Goal: Information Seeking & Learning: Learn about a topic

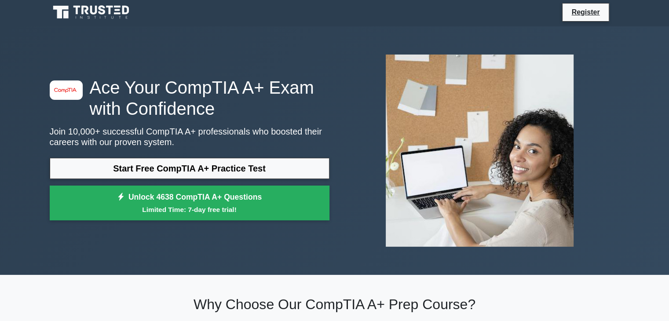
scroll to position [2, 0]
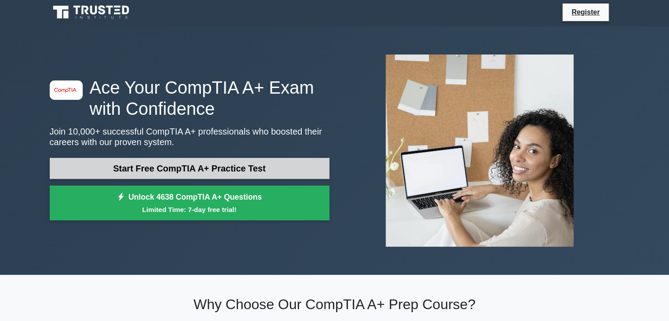
click at [220, 170] on link "Start Free CompTIA A+ Practice Test" at bounding box center [190, 168] width 280 height 21
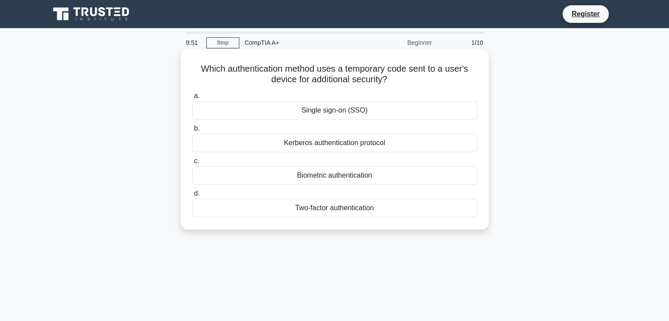
click at [359, 210] on div "Two-factor authentication" at bounding box center [334, 208] width 285 height 18
click at [192, 197] on input "d. Two-factor authentication" at bounding box center [192, 194] width 0 height 6
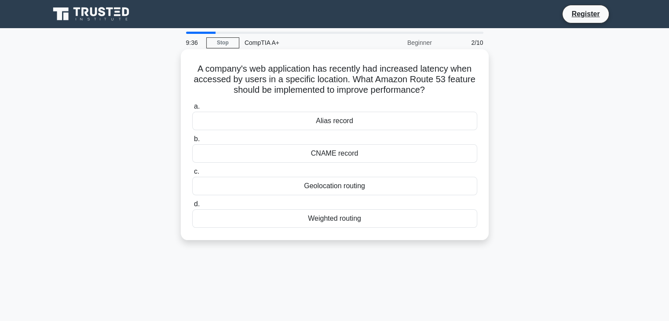
click at [373, 187] on div "Geolocation routing" at bounding box center [334, 186] width 285 height 18
click at [192, 175] on input "c. Geolocation routing" at bounding box center [192, 172] width 0 height 6
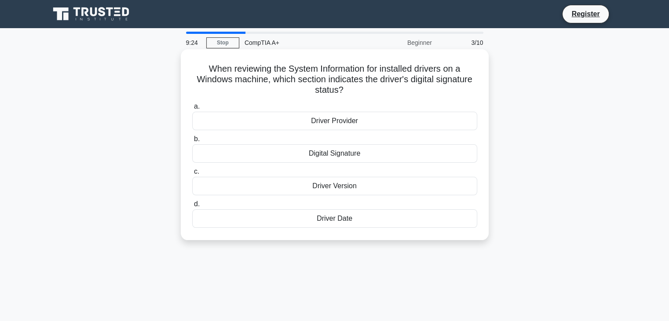
click at [334, 155] on div "Digital Signature" at bounding box center [334, 153] width 285 height 18
click at [192, 142] on input "b. Digital Signature" at bounding box center [192, 139] width 0 height 6
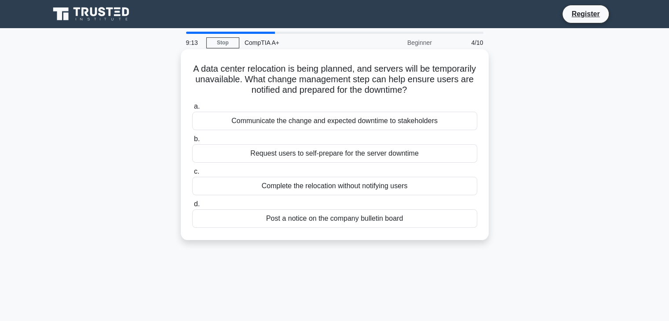
click at [368, 127] on div "Communicate the change and expected downtime to stakeholders" at bounding box center [334, 121] width 285 height 18
click at [192, 110] on input "a. Communicate the change and expected downtime to stakeholders" at bounding box center [192, 107] width 0 height 6
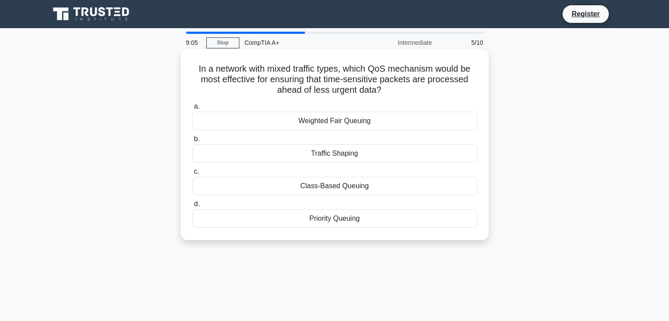
click at [352, 217] on div "Priority Queuing" at bounding box center [334, 218] width 285 height 18
click at [192, 207] on input "d. Priority Queuing" at bounding box center [192, 205] width 0 height 6
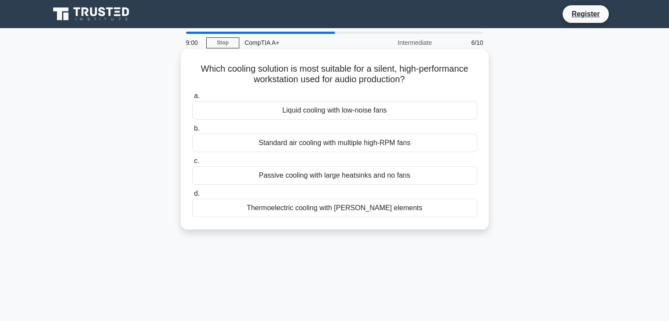
click at [363, 110] on div "Liquid cooling with low-noise fans" at bounding box center [334, 110] width 285 height 18
click at [192, 99] on input "a. Liquid cooling with low-noise fans" at bounding box center [192, 96] width 0 height 6
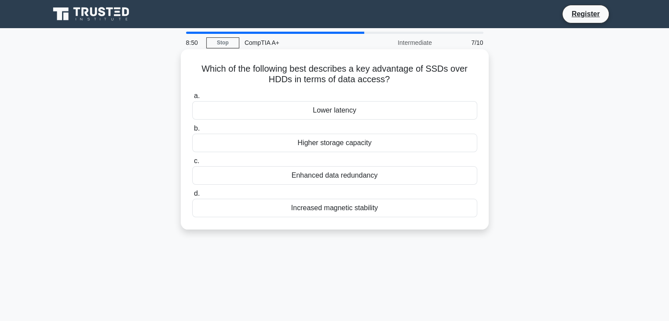
click at [332, 182] on div "Enhanced data redundancy" at bounding box center [334, 175] width 285 height 18
click at [192, 164] on input "c. Enhanced data redundancy" at bounding box center [192, 161] width 0 height 6
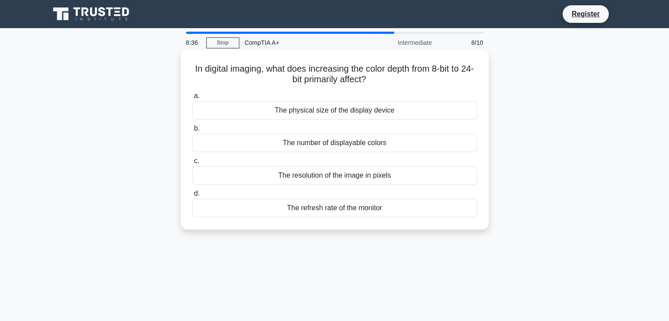
click at [389, 145] on div "The number of displayable colors" at bounding box center [334, 143] width 285 height 18
click at [192, 132] on input "b. The number of displayable colors" at bounding box center [192, 129] width 0 height 6
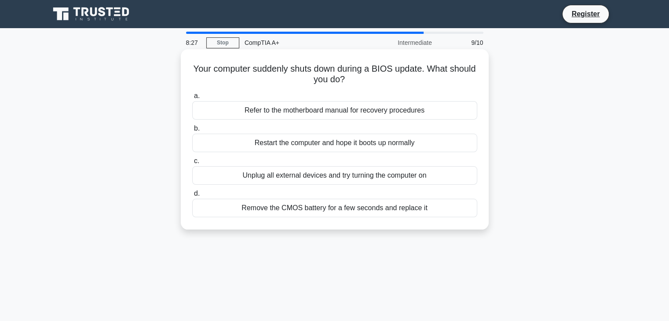
click at [357, 116] on div "Refer to the motherboard manual for recovery procedures" at bounding box center [334, 110] width 285 height 18
click at [192, 99] on input "a. Refer to the motherboard manual for recovery procedures" at bounding box center [192, 96] width 0 height 6
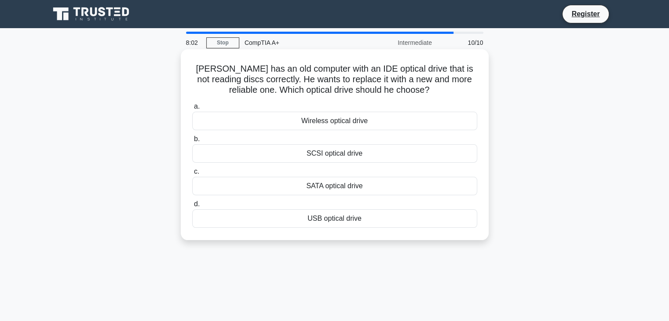
click at [354, 192] on div "SATA optical drive" at bounding box center [334, 186] width 285 height 18
click at [192, 175] on input "c. SATA optical drive" at bounding box center [192, 172] width 0 height 6
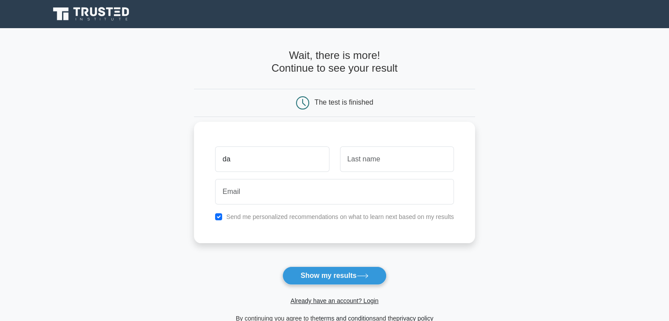
type input "d"
type input "l"
type input "shum"
type input "lek"
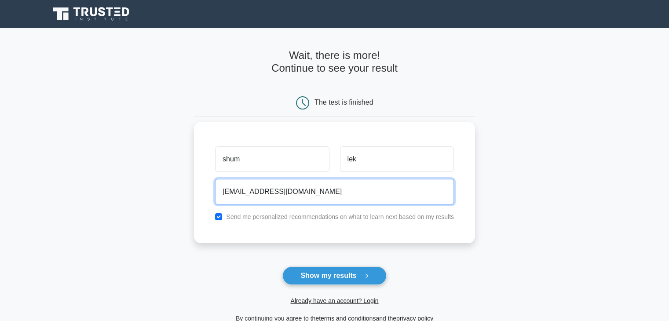
click at [233, 194] on input "vb@gmail.com" at bounding box center [334, 192] width 239 height 26
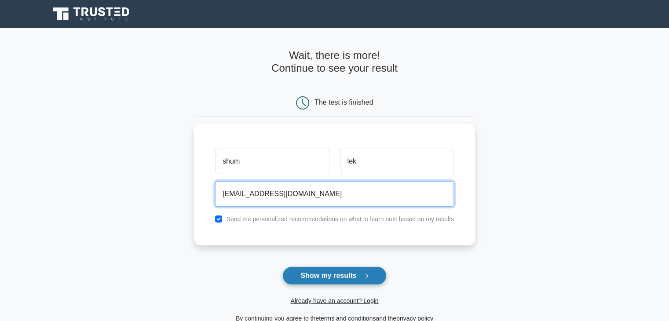
type input "vb3@gmail.com"
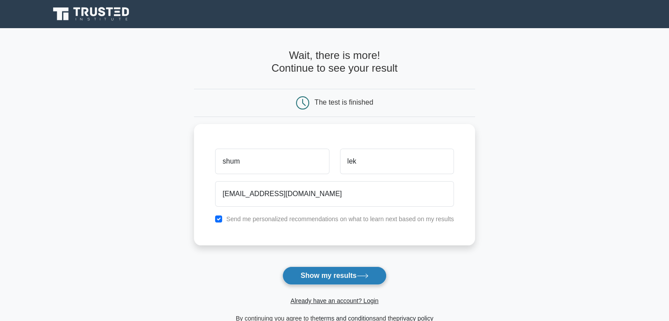
click at [331, 269] on button "Show my results" at bounding box center [334, 276] width 104 height 18
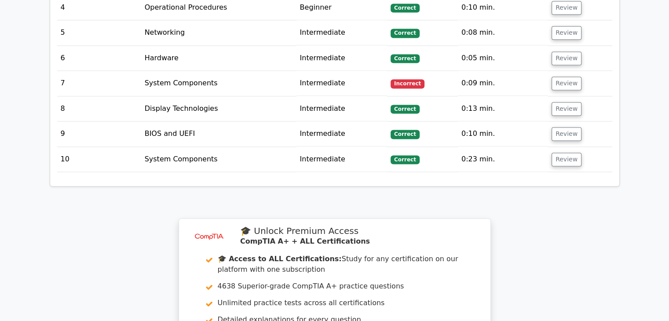
scroll to position [1316, 0]
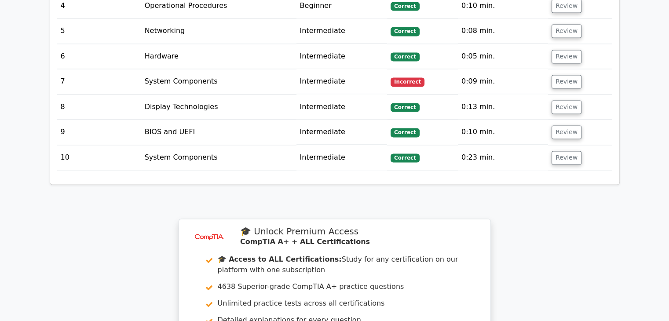
click at [560, 77] on td "Review" at bounding box center [580, 81] width 64 height 25
click at [561, 75] on button "Review" at bounding box center [567, 82] width 30 height 14
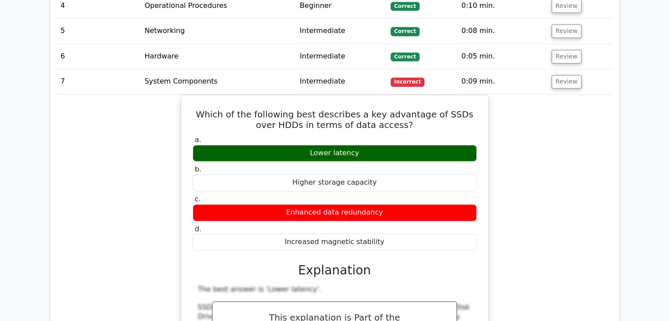
click at [548, 73] on td "Review" at bounding box center [580, 81] width 64 height 25
click at [552, 75] on button "Review" at bounding box center [567, 82] width 30 height 14
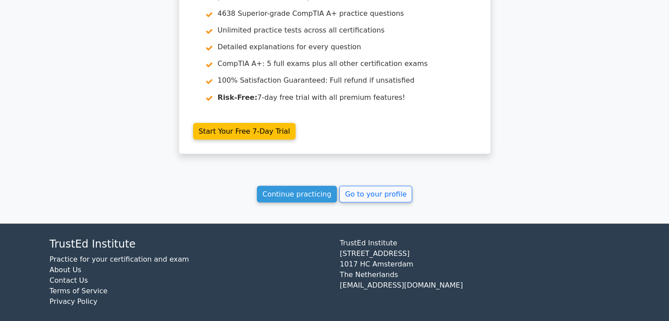
scroll to position [1589, 0]
click at [311, 195] on link "Continue practicing" at bounding box center [297, 194] width 81 height 17
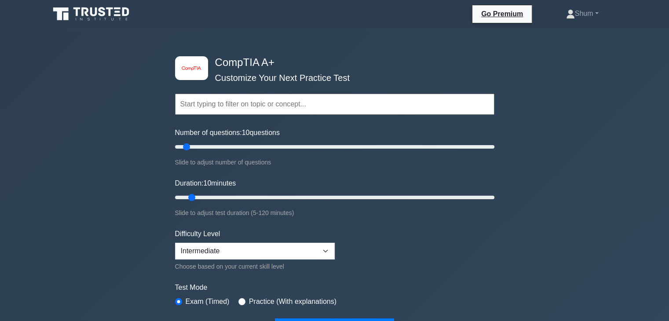
scroll to position [240, 0]
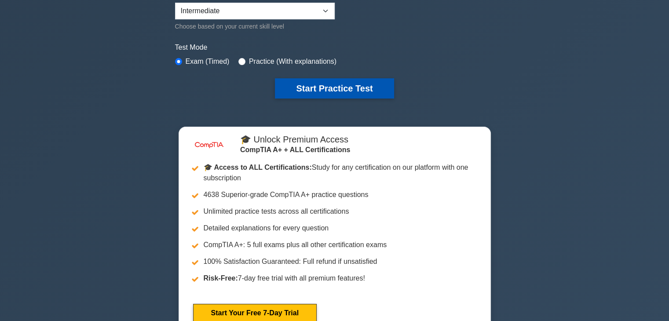
click at [333, 88] on button "Start Practice Test" at bounding box center [334, 88] width 119 height 20
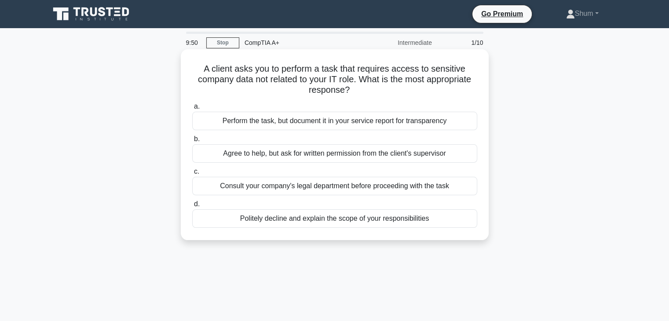
click at [351, 217] on div "Politely decline and explain the scope of your responsibilities" at bounding box center [334, 218] width 285 height 18
click at [192, 207] on input "d. Politely decline and explain the scope of your responsibilities" at bounding box center [192, 205] width 0 height 6
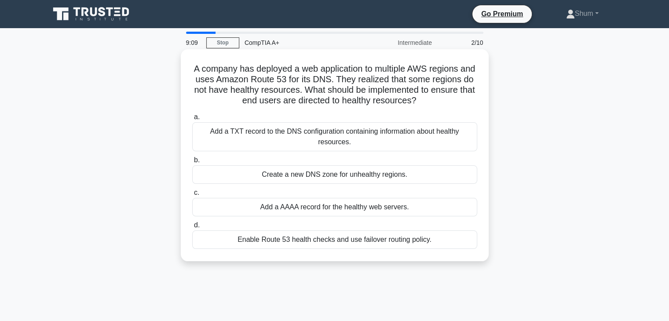
click at [392, 134] on div "Add a TXT record to the DNS configuration containing information about healthy …" at bounding box center [334, 136] width 285 height 29
click at [192, 120] on input "a. Add a TXT record to the DNS configuration containing information about healt…" at bounding box center [192, 117] width 0 height 6
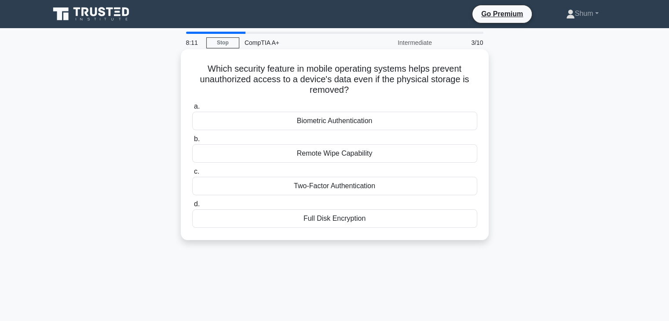
click at [386, 151] on div "Remote Wipe Capability" at bounding box center [334, 153] width 285 height 18
click at [192, 142] on input "b. Remote Wipe Capability" at bounding box center [192, 139] width 0 height 6
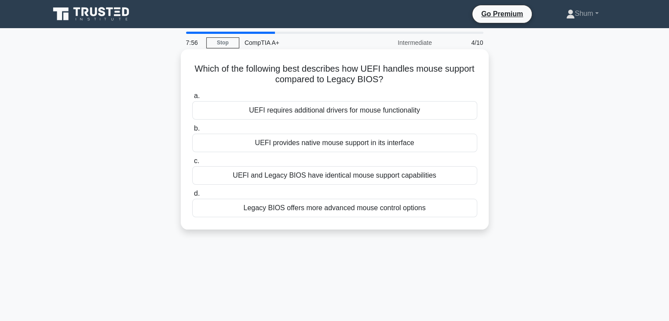
click at [452, 111] on div "UEFI requires additional drivers for mouse functionality" at bounding box center [334, 110] width 285 height 18
click at [192, 99] on input "a. UEFI requires additional drivers for mouse functionality" at bounding box center [192, 96] width 0 height 6
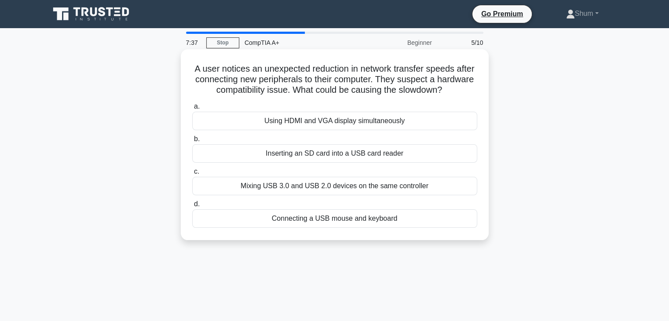
click at [399, 187] on div "Mixing USB 3.0 and USB 2.0 devices on the same controller" at bounding box center [334, 186] width 285 height 18
click at [192, 175] on input "c. Mixing USB 3.0 and USB 2.0 devices on the same controller" at bounding box center [192, 172] width 0 height 6
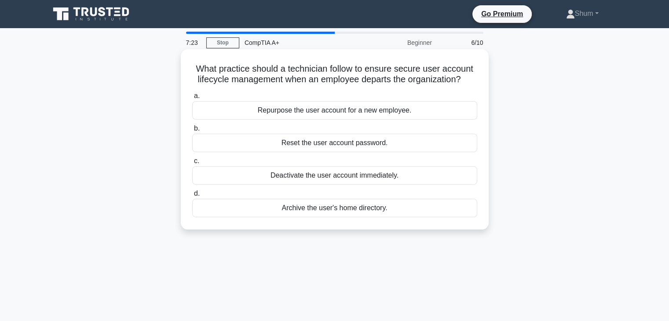
click at [379, 180] on div "Deactivate the user account immediately." at bounding box center [334, 175] width 285 height 18
click at [192, 164] on input "c. Deactivate the user account immediately." at bounding box center [192, 161] width 0 height 6
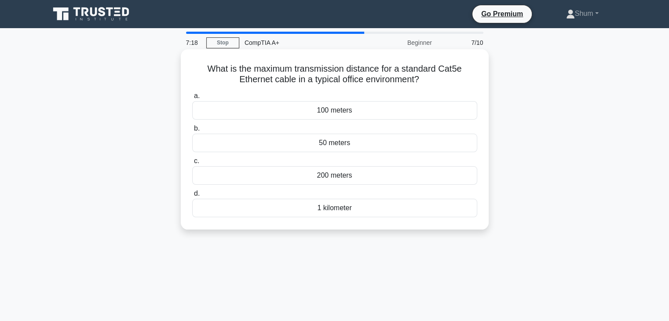
click at [356, 111] on div "100 meters" at bounding box center [334, 110] width 285 height 18
click at [192, 99] on input "a. 100 meters" at bounding box center [192, 96] width 0 height 6
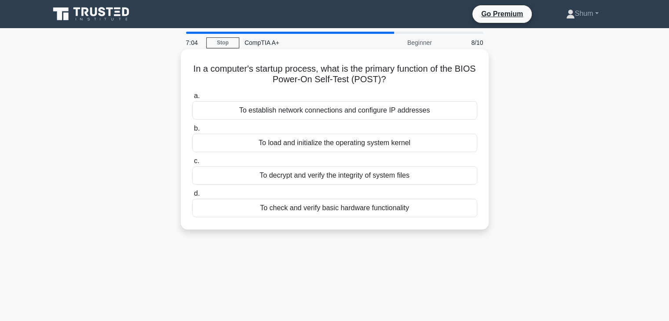
click at [387, 148] on div "To load and initialize the operating system kernel" at bounding box center [334, 143] width 285 height 18
click at [192, 132] on input "b. To load and initialize the operating system kernel" at bounding box center [192, 129] width 0 height 6
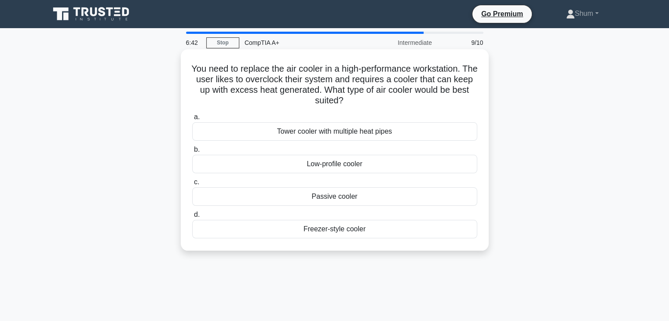
click at [390, 130] on div "Tower cooler with multiple heat pipes" at bounding box center [334, 131] width 285 height 18
click at [192, 120] on input "a. Tower cooler with multiple heat pipes" at bounding box center [192, 117] width 0 height 6
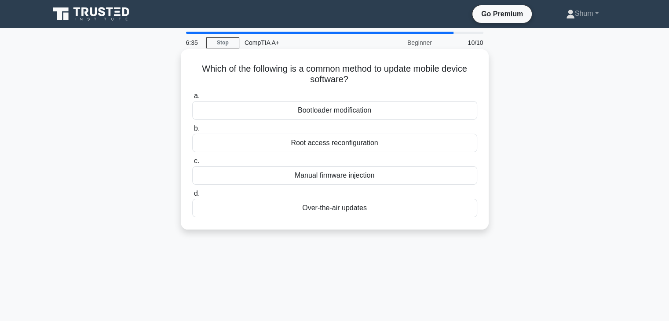
click at [380, 216] on div "Over-the-air updates" at bounding box center [334, 208] width 285 height 18
click at [192, 197] on input "d. Over-the-air updates" at bounding box center [192, 194] width 0 height 6
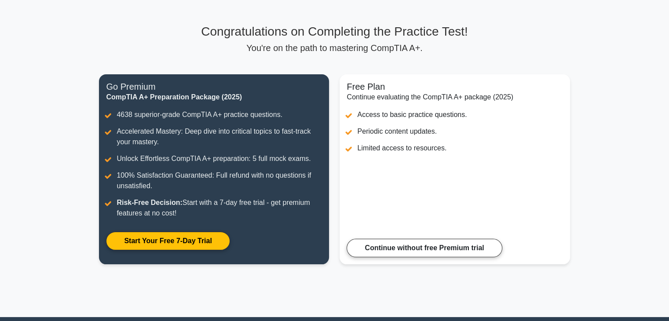
scroll to position [44, 0]
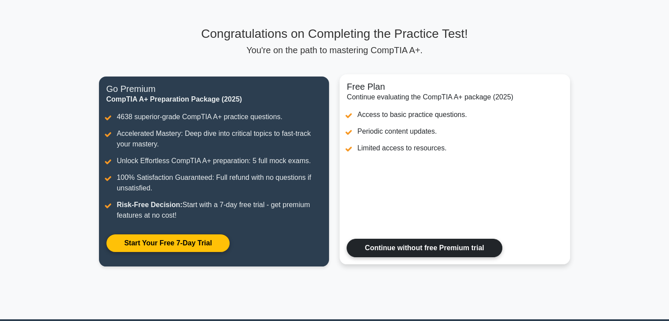
click at [391, 239] on link "Continue without free Premium trial" at bounding box center [424, 248] width 155 height 18
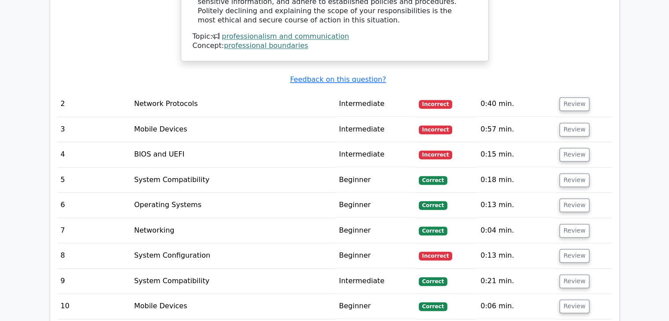
scroll to position [1228, 0]
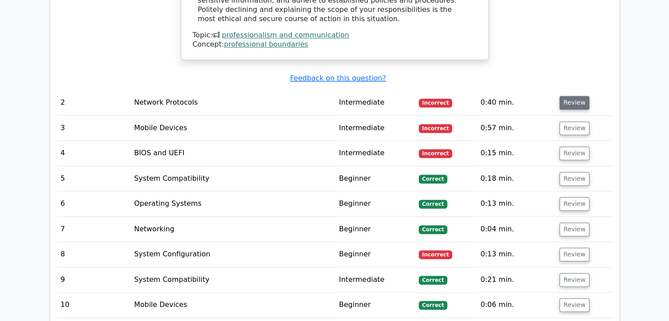
click at [581, 96] on button "Review" at bounding box center [575, 103] width 30 height 14
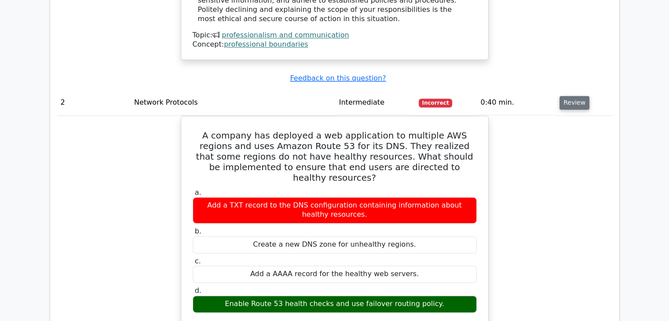
click at [581, 96] on button "Review" at bounding box center [575, 103] width 30 height 14
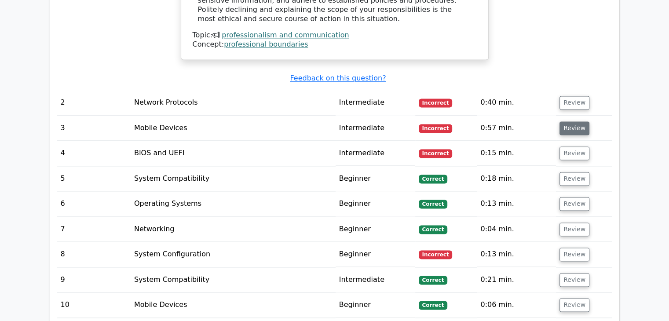
click at [566, 121] on button "Review" at bounding box center [575, 128] width 30 height 14
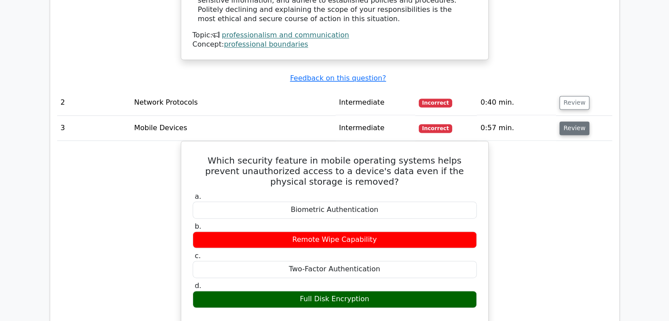
click at [566, 121] on button "Review" at bounding box center [575, 128] width 30 height 14
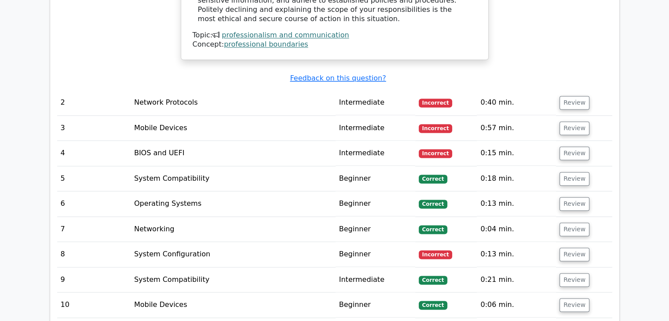
click at [558, 141] on td "Review" at bounding box center [584, 153] width 56 height 25
click at [563, 147] on button "Review" at bounding box center [575, 154] width 30 height 14
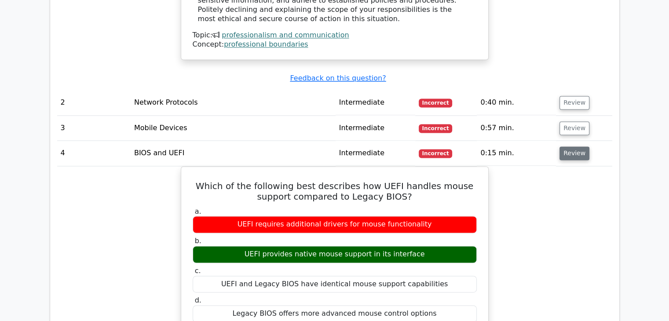
click at [563, 147] on button "Review" at bounding box center [575, 154] width 30 height 14
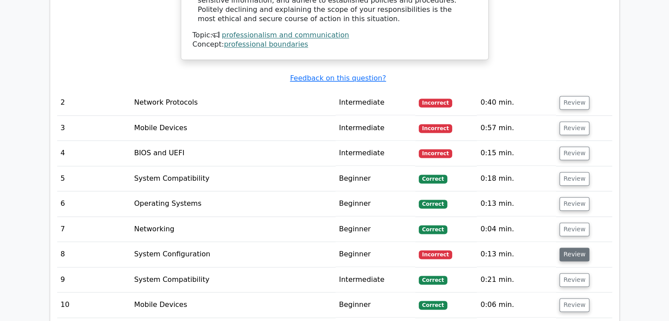
click at [563, 248] on button "Review" at bounding box center [575, 255] width 30 height 14
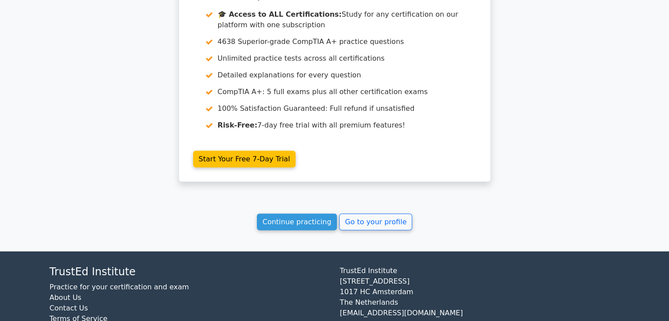
scroll to position [2070, 0]
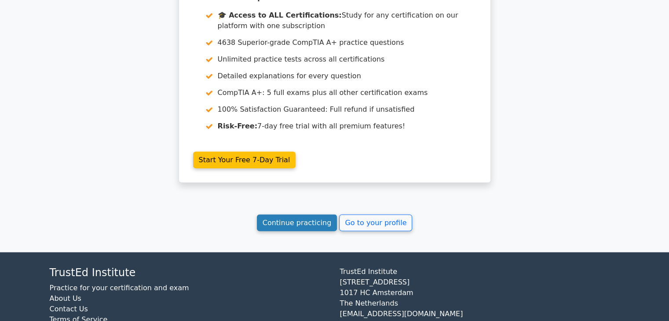
click at [315, 215] on link "Continue practicing" at bounding box center [297, 223] width 81 height 17
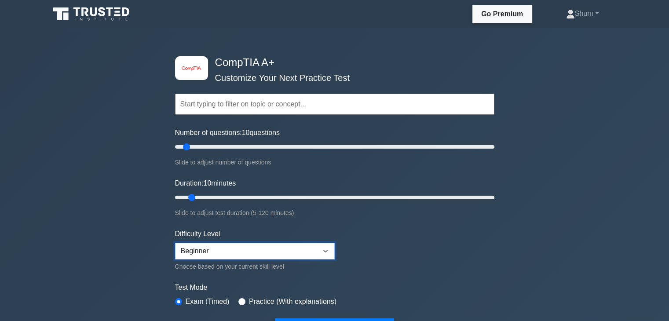
click at [308, 255] on select "Beginner Intermediate Expert" at bounding box center [255, 251] width 160 height 17
select select "intermediate"
click at [175, 243] on select "Beginner Intermediate Expert" at bounding box center [255, 251] width 160 height 17
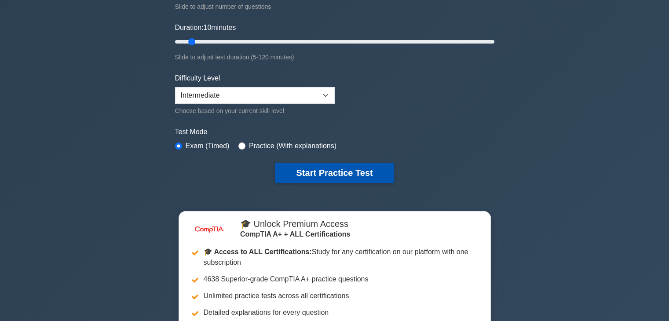
click at [336, 166] on button "Start Practice Test" at bounding box center [334, 173] width 119 height 20
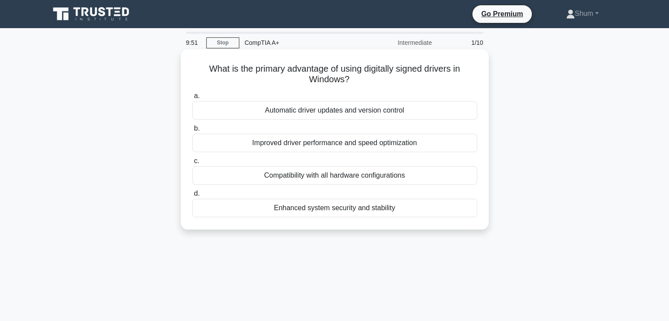
click at [391, 213] on div "Enhanced system security and stability" at bounding box center [334, 208] width 285 height 18
click at [192, 197] on input "d. Enhanced system security and stability" at bounding box center [192, 194] width 0 height 6
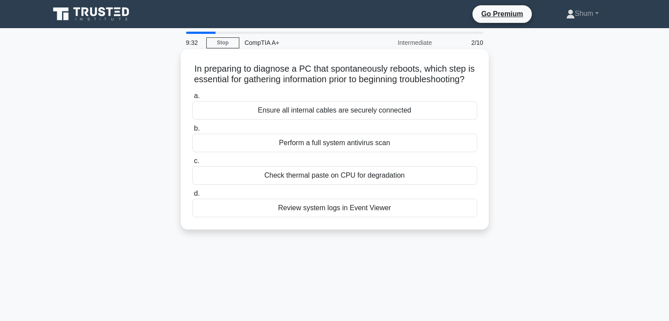
click at [333, 217] on div "Review system logs in Event Viewer" at bounding box center [334, 208] width 285 height 18
click at [192, 197] on input "d. Review system logs in Event Viewer" at bounding box center [192, 194] width 0 height 6
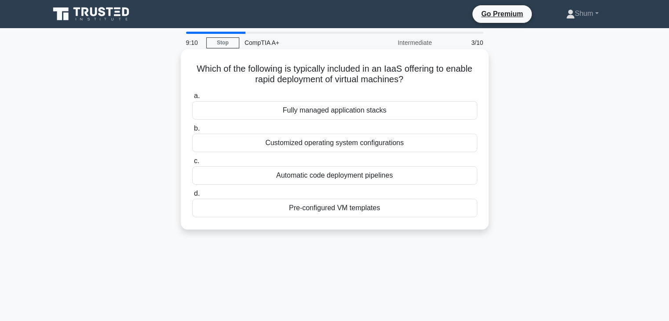
click at [341, 212] on div "Pre-configured VM templates" at bounding box center [334, 208] width 285 height 18
click at [192, 197] on input "d. Pre-configured VM templates" at bounding box center [192, 194] width 0 height 6
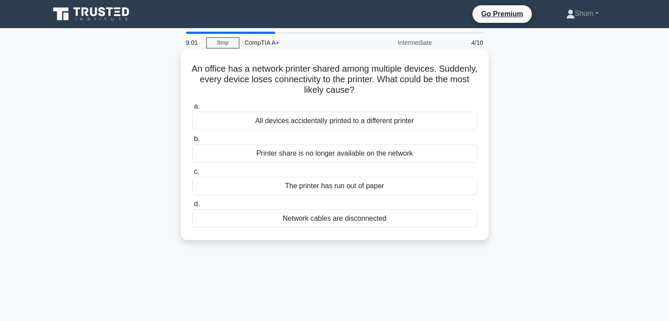
click at [371, 153] on div "Printer share is no longer available on the network" at bounding box center [334, 153] width 285 height 18
click at [192, 142] on input "b. Printer share is no longer available on the network" at bounding box center [192, 139] width 0 height 6
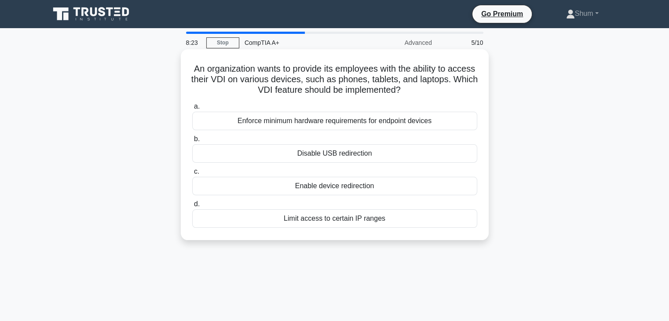
click at [383, 190] on div "Enable device redirection" at bounding box center [334, 186] width 285 height 18
click at [192, 175] on input "c. Enable device redirection" at bounding box center [192, 172] width 0 height 6
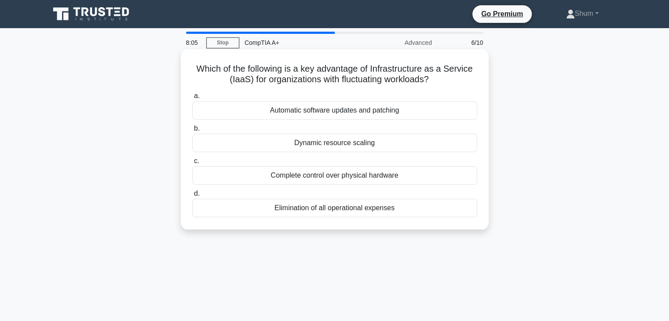
click at [364, 141] on div "Dynamic resource scaling" at bounding box center [334, 143] width 285 height 18
click at [192, 132] on input "b. Dynamic resource scaling" at bounding box center [192, 129] width 0 height 6
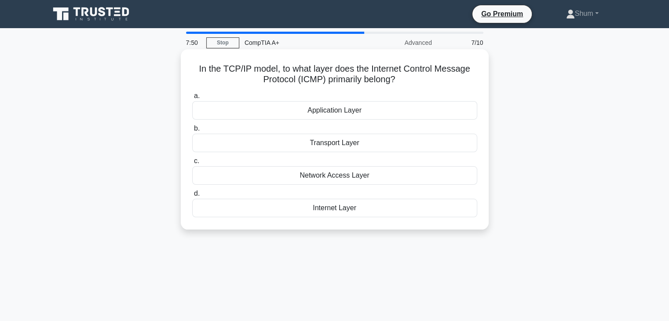
click at [343, 181] on div "Network Access Layer" at bounding box center [334, 175] width 285 height 18
click at [192, 164] on input "c. Network Access Layer" at bounding box center [192, 161] width 0 height 6
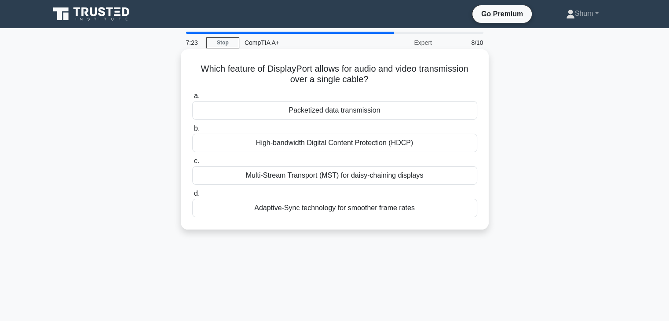
click at [363, 150] on div "High-bandwidth Digital Content Protection (HDCP)" at bounding box center [334, 143] width 285 height 18
click at [192, 132] on input "b. High-bandwidth Digital Content Protection (HDCP)" at bounding box center [192, 129] width 0 height 6
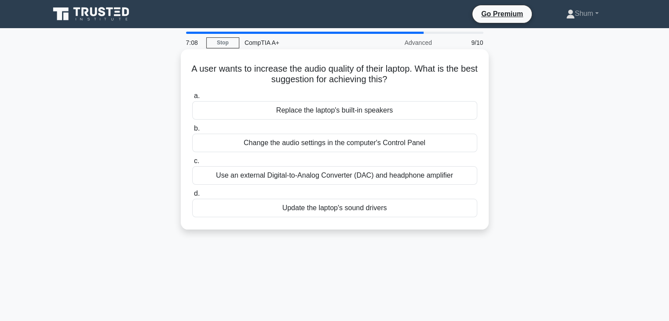
click at [398, 149] on div "Change the audio settings in the computer's Control Panel" at bounding box center [334, 143] width 285 height 18
click at [192, 132] on input "b. Change the audio settings in the computer's Control Panel" at bounding box center [192, 129] width 0 height 6
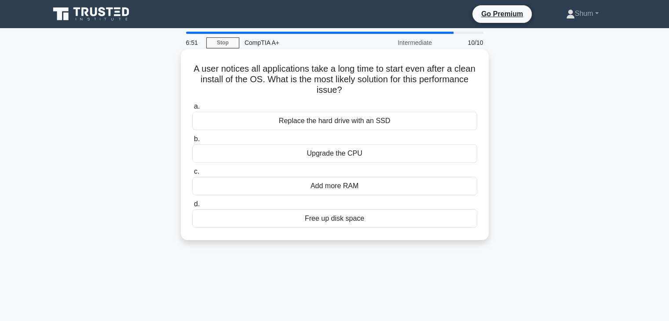
click at [355, 188] on div "Add more RAM" at bounding box center [334, 186] width 285 height 18
click at [192, 175] on input "c. Add more RAM" at bounding box center [192, 172] width 0 height 6
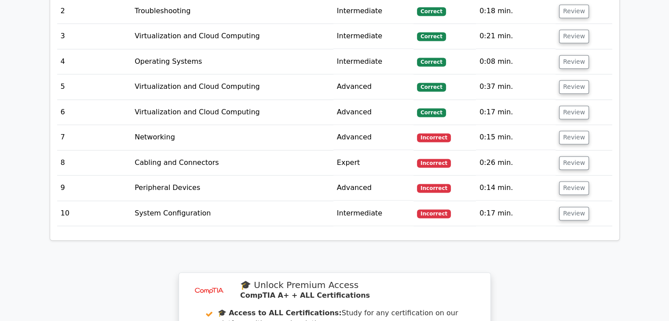
scroll to position [1284, 0]
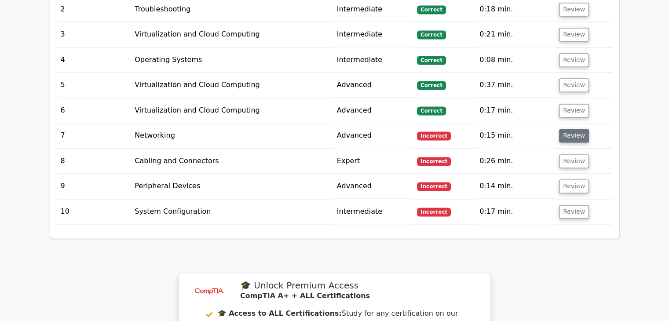
click at [577, 129] on button "Review" at bounding box center [574, 136] width 30 height 14
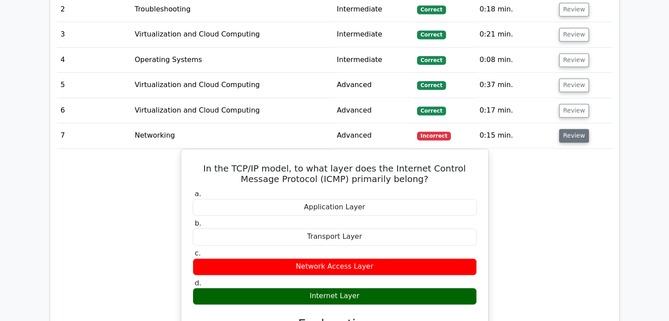
click at [577, 129] on button "Review" at bounding box center [574, 136] width 30 height 14
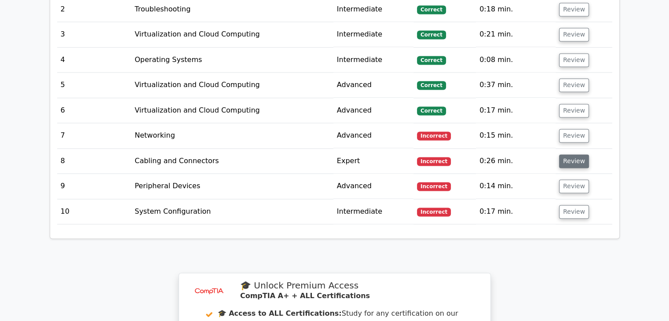
click at [574, 154] on button "Review" at bounding box center [574, 161] width 30 height 14
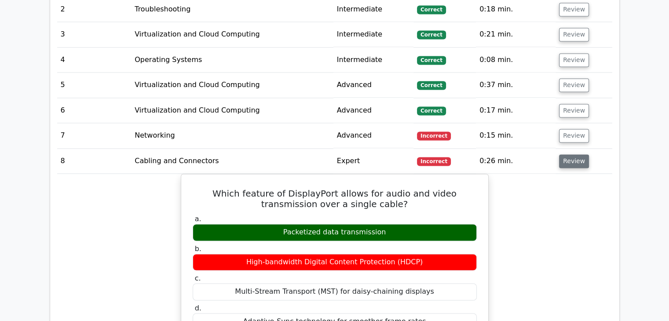
click at [574, 154] on button "Review" at bounding box center [574, 161] width 30 height 14
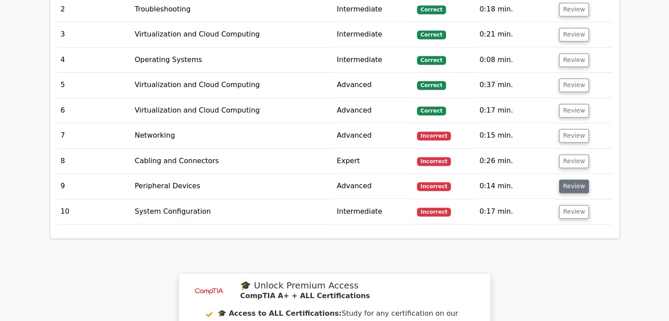
click at [570, 180] on button "Review" at bounding box center [574, 187] width 30 height 14
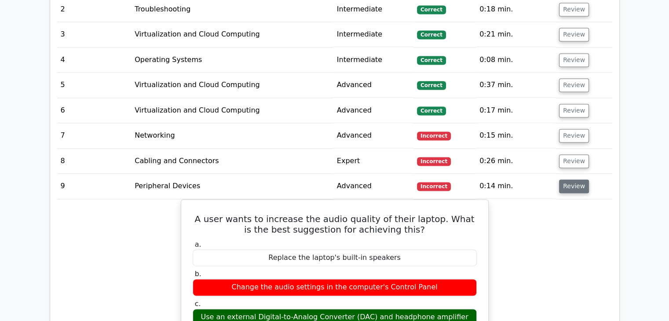
click at [570, 180] on button "Review" at bounding box center [574, 187] width 30 height 14
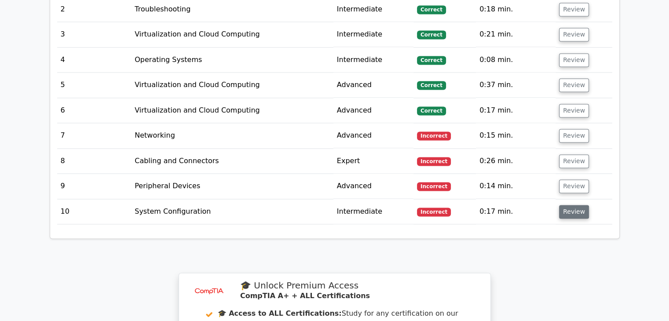
click at [568, 205] on button "Review" at bounding box center [574, 212] width 30 height 14
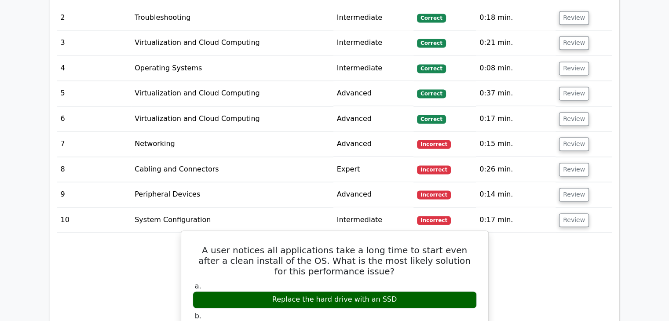
scroll to position [1275, 0]
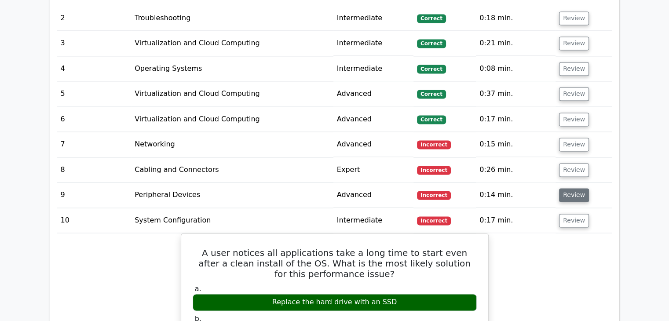
click at [564, 188] on button "Review" at bounding box center [574, 195] width 30 height 14
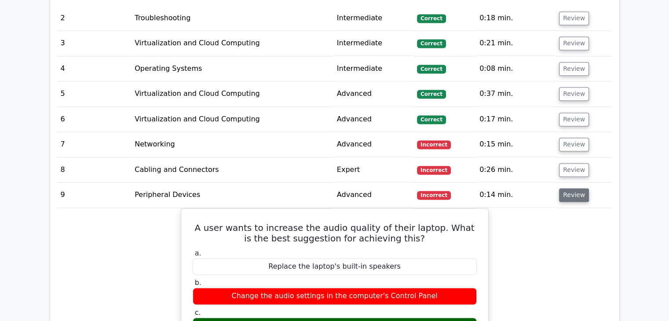
click at [564, 188] on button "Review" at bounding box center [574, 195] width 30 height 14
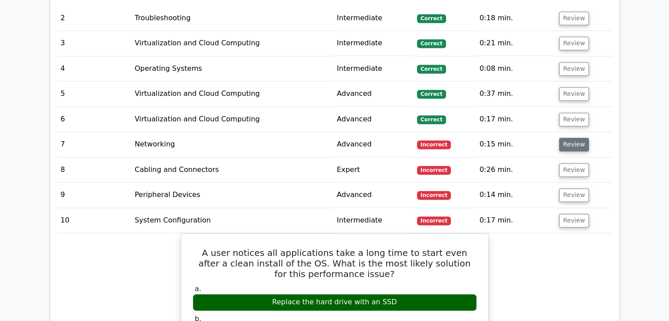
click at [573, 138] on button "Review" at bounding box center [574, 145] width 30 height 14
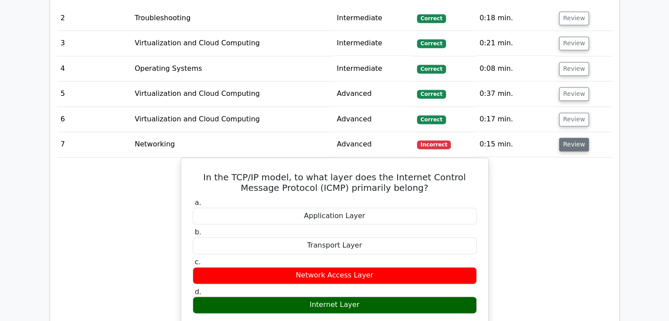
click at [573, 138] on button "Review" at bounding box center [574, 145] width 30 height 14
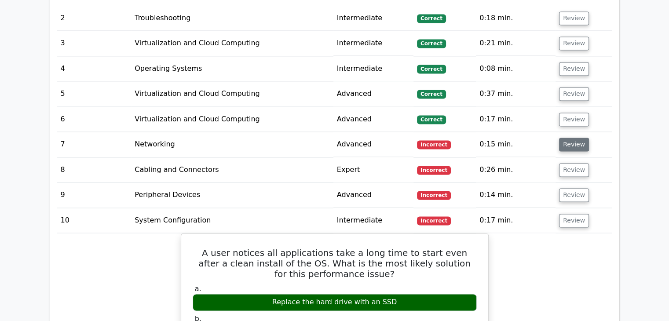
click at [573, 138] on button "Review" at bounding box center [574, 145] width 30 height 14
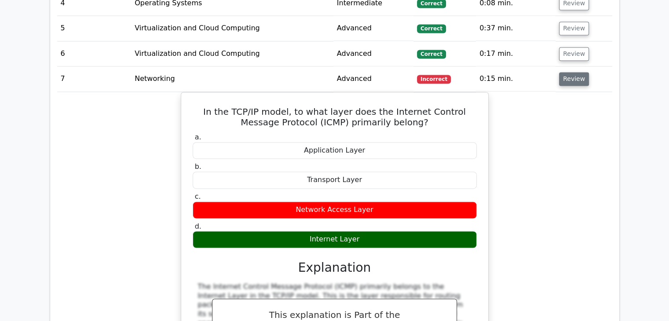
scroll to position [1339, 0]
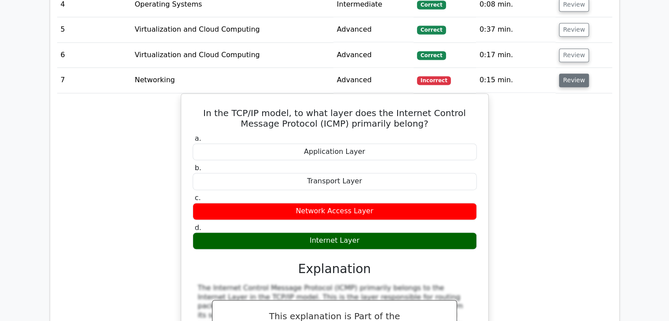
click at [568, 73] on button "Review" at bounding box center [574, 80] width 30 height 14
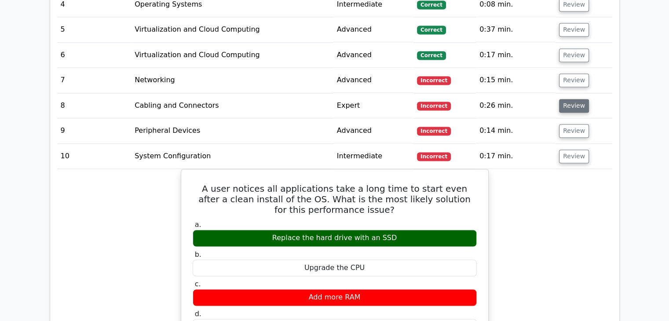
click at [567, 99] on button "Review" at bounding box center [574, 106] width 30 height 14
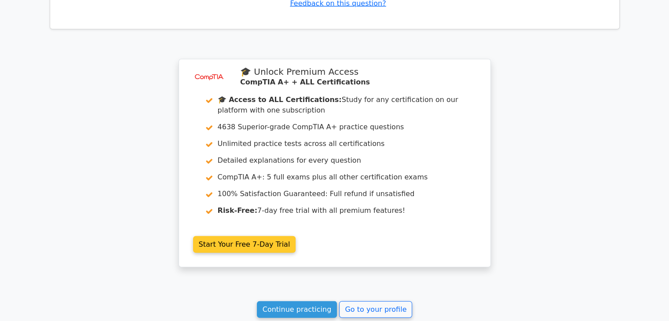
scroll to position [2351, 0]
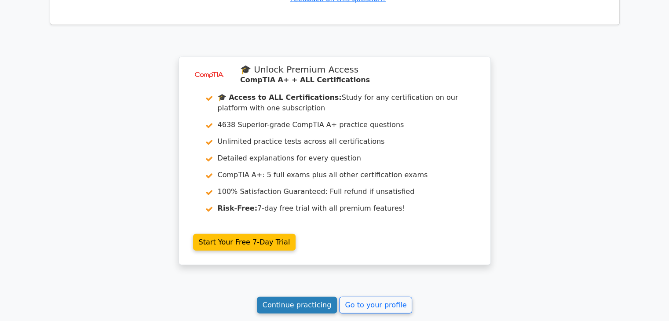
click at [315, 297] on link "Continue practicing" at bounding box center [297, 305] width 81 height 17
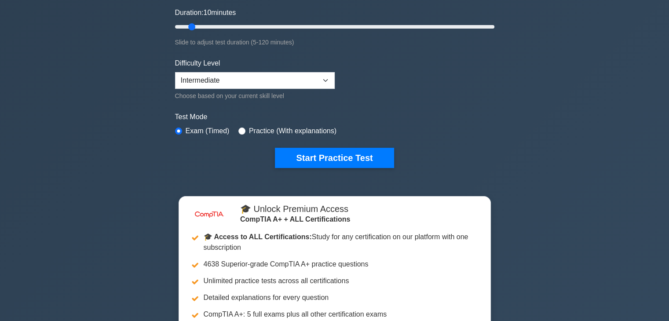
scroll to position [176, 0]
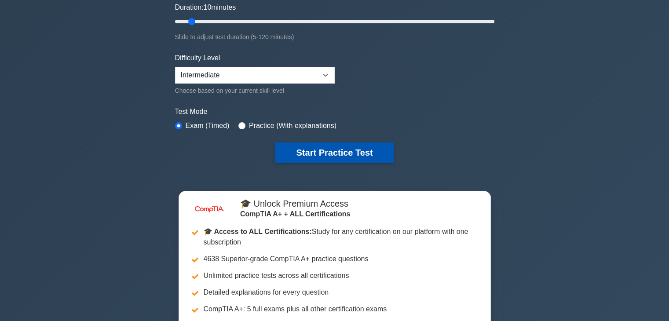
drag, startPoint x: 339, startPoint y: 161, endPoint x: 343, endPoint y: 153, distance: 8.9
click at [343, 153] on div "image/svg+xml CompTIA A+ Customize Your Next Practice Test Topics Hardware Oper…" at bounding box center [335, 21] width 330 height 325
click at [343, 153] on button "Start Practice Test" at bounding box center [334, 153] width 119 height 20
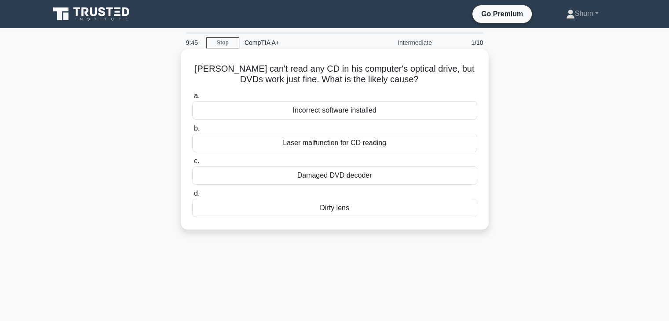
click at [361, 149] on div "Laser malfunction for CD reading" at bounding box center [334, 143] width 285 height 18
click at [192, 132] on input "b. Laser malfunction for CD reading" at bounding box center [192, 129] width 0 height 6
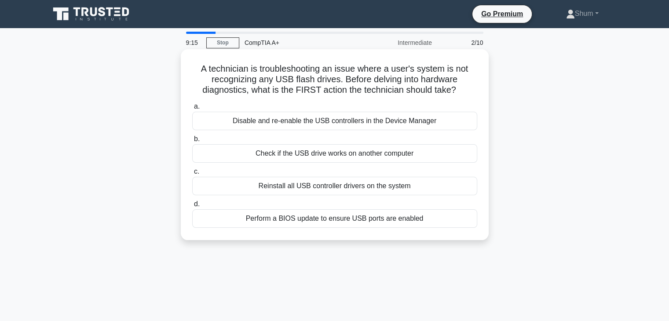
click at [458, 156] on div "Check if the USB drive works on another computer" at bounding box center [334, 153] width 285 height 18
click at [192, 142] on input "b. Check if the USB drive works on another computer" at bounding box center [192, 139] width 0 height 6
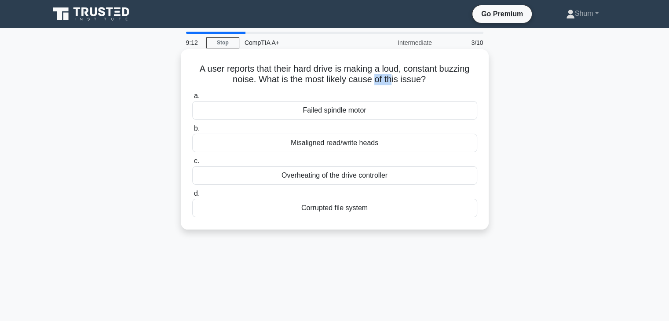
drag, startPoint x: 376, startPoint y: 85, endPoint x: 396, endPoint y: 80, distance: 20.6
click at [396, 80] on h5 "A user reports that their hard drive is making a loud, constant buzzing noise. …" at bounding box center [334, 74] width 287 height 22
click at [435, 77] on icon ".spinner_0XTQ{transform-origin:center;animation:spinner_y6GP .75s linear infini…" at bounding box center [431, 80] width 11 height 11
click at [411, 111] on div "Failed spindle motor" at bounding box center [334, 110] width 285 height 18
click at [192, 99] on input "a. Failed spindle motor" at bounding box center [192, 96] width 0 height 6
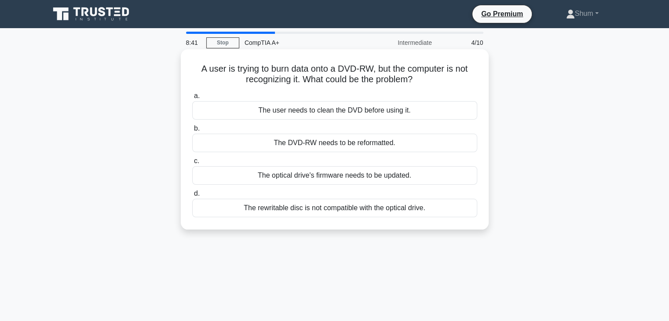
click at [410, 114] on div "The user needs to clean the DVD before using it." at bounding box center [334, 110] width 285 height 18
click at [192, 99] on input "a. The user needs to clean the DVD before using it." at bounding box center [192, 96] width 0 height 6
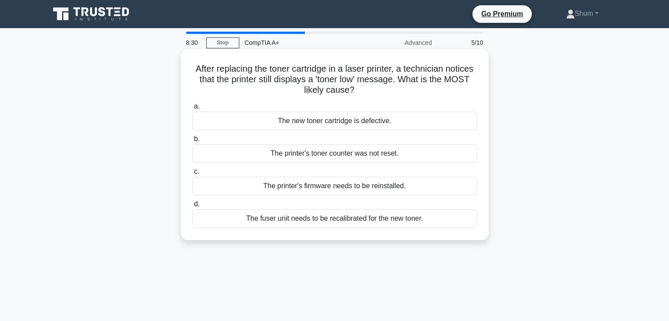
click at [409, 155] on div "The printer's toner counter was not reset." at bounding box center [334, 153] width 285 height 18
click at [192, 142] on input "b. The printer's toner counter was not reset." at bounding box center [192, 139] width 0 height 6
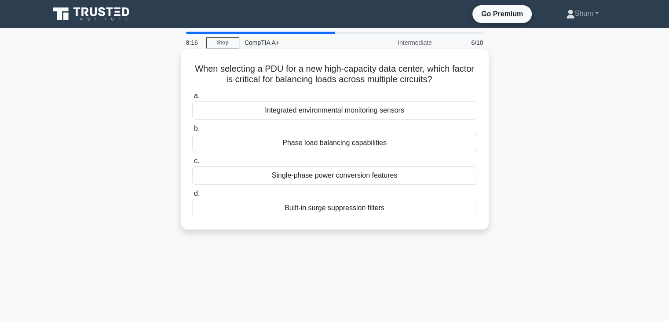
click at [429, 145] on div "Phase load balancing capabilities" at bounding box center [334, 143] width 285 height 18
click at [192, 132] on input "b. Phase load balancing capabilities" at bounding box center [192, 129] width 0 height 6
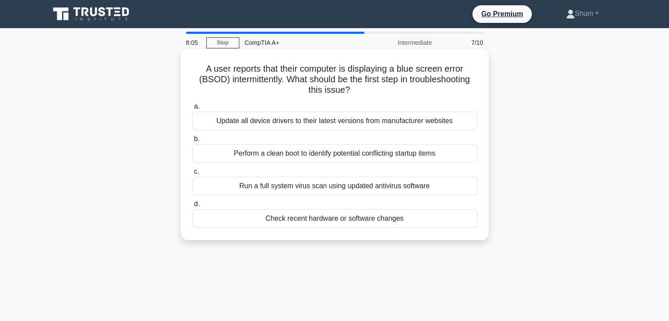
click at [396, 224] on div "Check recent hardware or software changes" at bounding box center [334, 218] width 285 height 18
click at [192, 207] on input "d. Check recent hardware or software changes" at bounding box center [192, 205] width 0 height 6
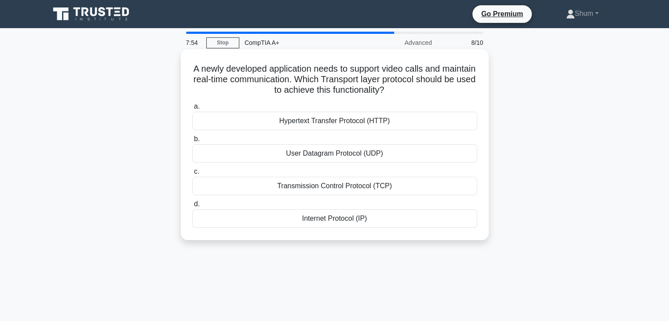
click at [391, 154] on div "User Datagram Protocol (UDP)" at bounding box center [334, 153] width 285 height 18
click at [192, 142] on input "b. User Datagram Protocol (UDP)" at bounding box center [192, 139] width 0 height 6
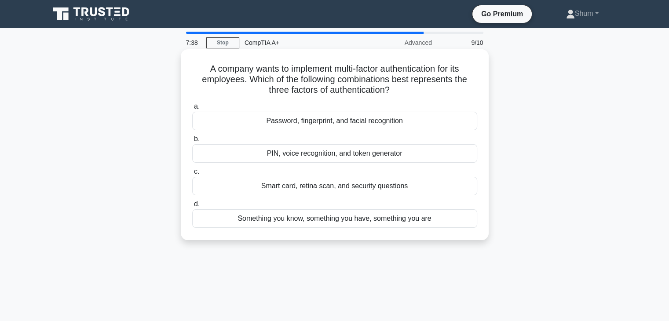
click at [387, 128] on div "Password, fingerprint, and facial recognition" at bounding box center [334, 121] width 285 height 18
click at [192, 110] on input "a. Password, fingerprint, and facial recognition" at bounding box center [192, 107] width 0 height 6
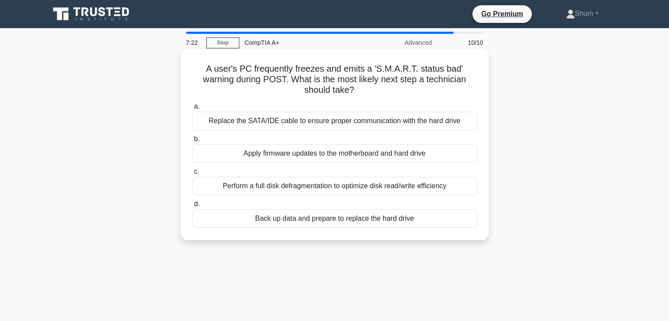
click at [399, 224] on div "Back up data and prepare to replace the hard drive" at bounding box center [334, 218] width 285 height 18
click at [192, 207] on input "d. Back up data and prepare to replace the hard drive" at bounding box center [192, 205] width 0 height 6
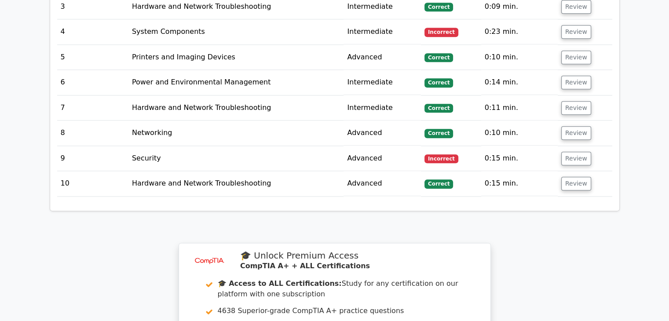
scroll to position [1037, 0]
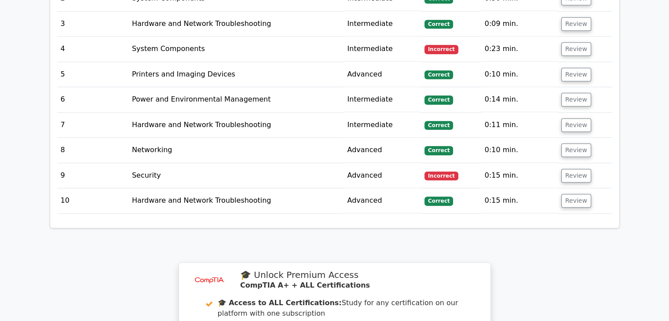
click at [568, 182] on td "Review" at bounding box center [585, 175] width 55 height 25
click at [570, 179] on button "Review" at bounding box center [576, 176] width 30 height 14
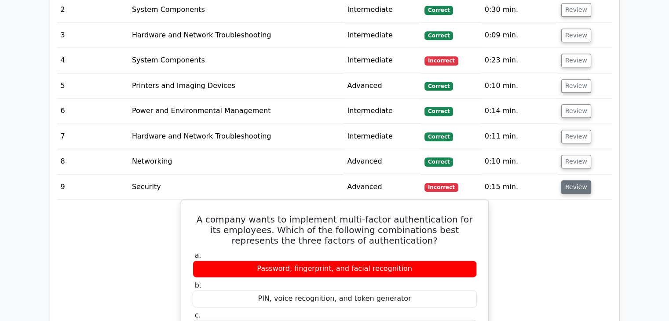
scroll to position [1017, 0]
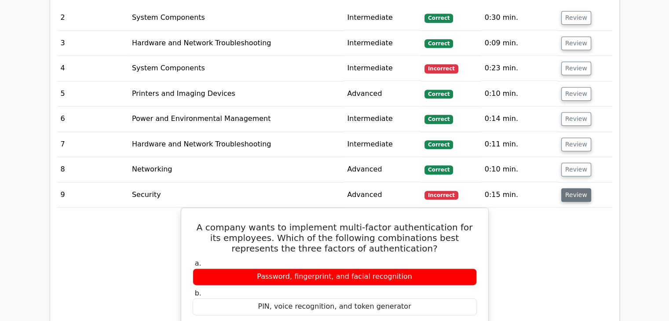
click at [579, 190] on button "Review" at bounding box center [576, 195] width 30 height 14
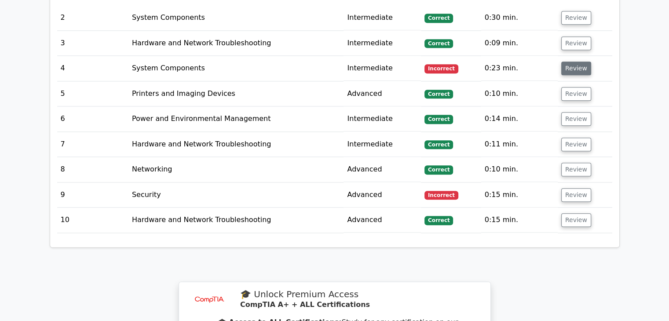
click at [579, 68] on button "Review" at bounding box center [576, 69] width 30 height 14
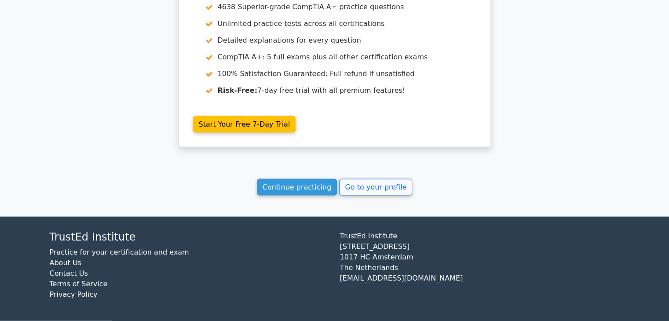
scroll to position [1716, 0]
click at [327, 192] on link "Continue practicing" at bounding box center [297, 187] width 81 height 17
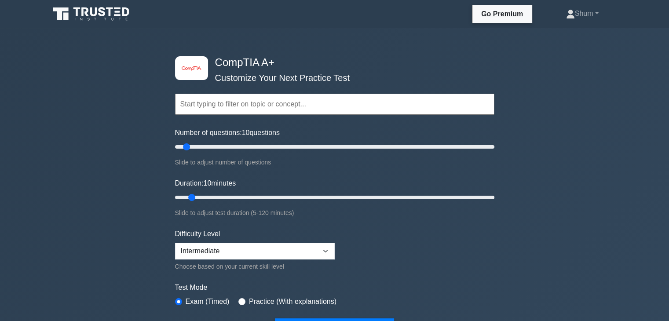
scroll to position [278, 0]
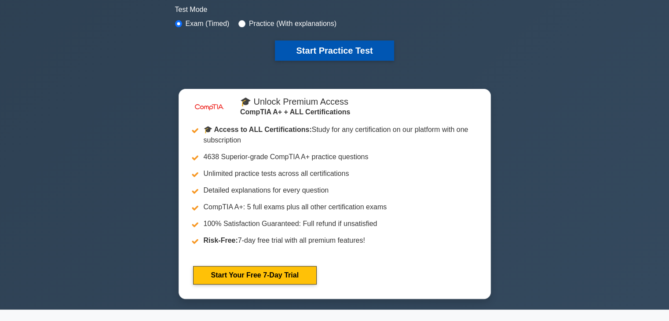
click at [339, 57] on button "Start Practice Test" at bounding box center [334, 50] width 119 height 20
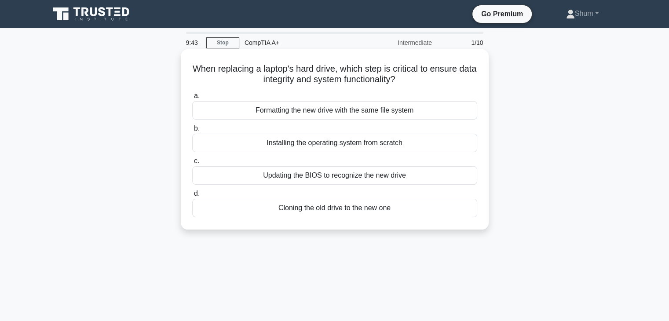
click at [355, 181] on div "Updating the BIOS to recognize the new drive" at bounding box center [334, 175] width 285 height 18
click at [192, 164] on input "c. Updating the BIOS to recognize the new drive" at bounding box center [192, 161] width 0 height 6
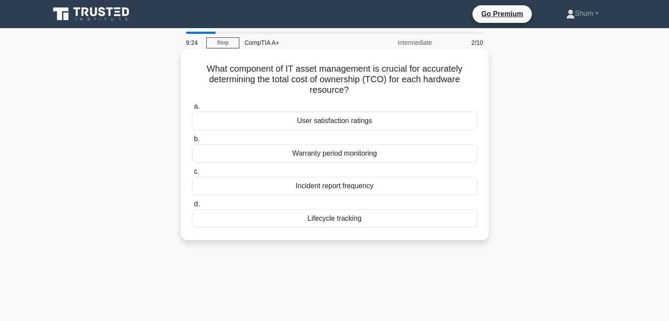
click at [345, 222] on div "Lifecycle tracking" at bounding box center [334, 218] width 285 height 18
click at [192, 207] on input "d. Lifecycle tracking" at bounding box center [192, 205] width 0 height 6
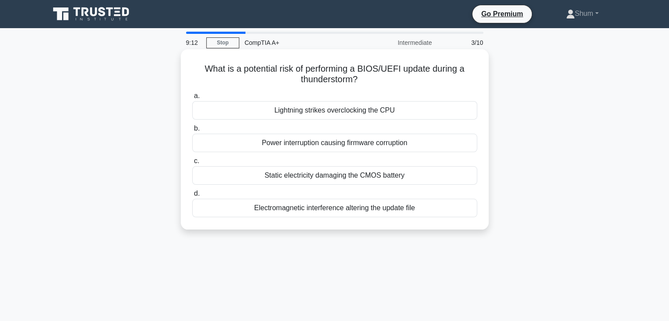
click at [333, 81] on h5 "What is a potential risk of performing a BIOS/UEFI update during a thunderstorm…" at bounding box center [334, 74] width 287 height 22
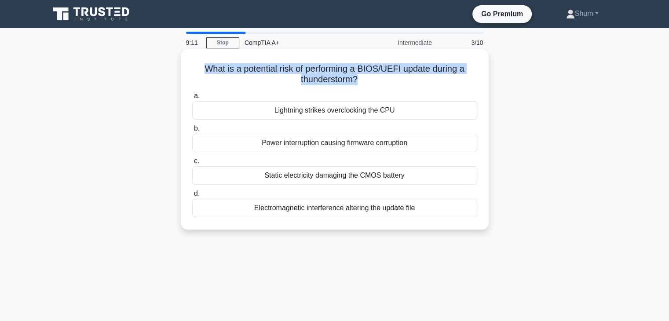
click at [333, 81] on h5 "What is a potential risk of performing a BIOS/UEFI update during a thunderstorm…" at bounding box center [334, 74] width 287 height 22
drag, startPoint x: 333, startPoint y: 81, endPoint x: 312, endPoint y: 70, distance: 23.4
click at [312, 70] on h5 "What is a potential risk of performing a BIOS/UEFI update during a thunderstorm…" at bounding box center [334, 74] width 287 height 22
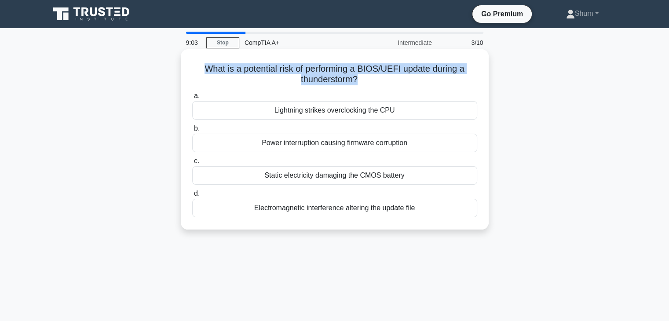
copy div "What is a potential risk of performing a BIOS/UEFI update during a thunderstorm…"
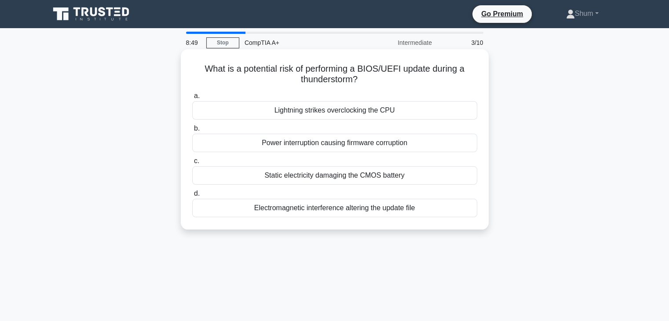
click at [388, 145] on div "Power interruption causing firmware corruption" at bounding box center [334, 143] width 285 height 18
click at [192, 132] on input "b. Power interruption causing firmware corruption" at bounding box center [192, 129] width 0 height 6
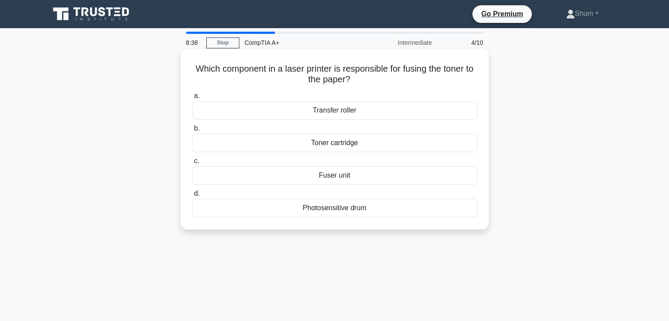
click at [360, 176] on div "Fuser unit" at bounding box center [334, 175] width 285 height 18
click at [192, 164] on input "c. Fuser unit" at bounding box center [192, 161] width 0 height 6
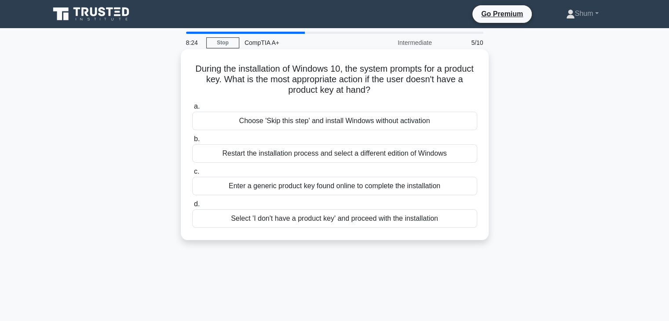
click at [375, 221] on div "Select 'I don't have a product key' and proceed with the installation" at bounding box center [334, 218] width 285 height 18
click at [192, 207] on input "d. Select 'I don't have a product key' and proceed with the installation" at bounding box center [192, 205] width 0 height 6
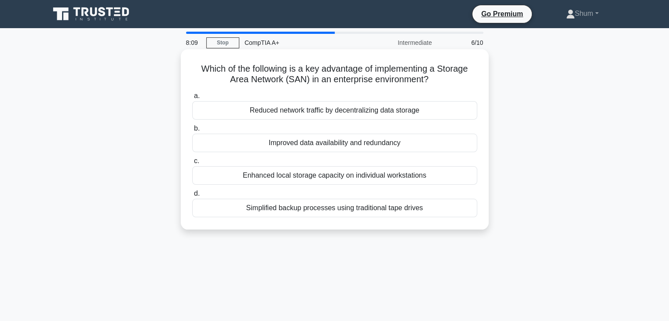
click at [394, 178] on div "Enhanced local storage capacity on individual workstations" at bounding box center [334, 175] width 285 height 18
click at [192, 164] on input "c. Enhanced local storage capacity on individual workstations" at bounding box center [192, 161] width 0 height 6
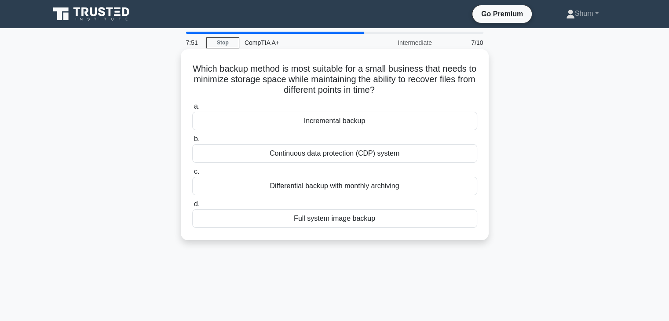
click at [370, 129] on div "Incremental backup" at bounding box center [334, 121] width 285 height 18
click at [192, 110] on input "a. Incremental backup" at bounding box center [192, 107] width 0 height 6
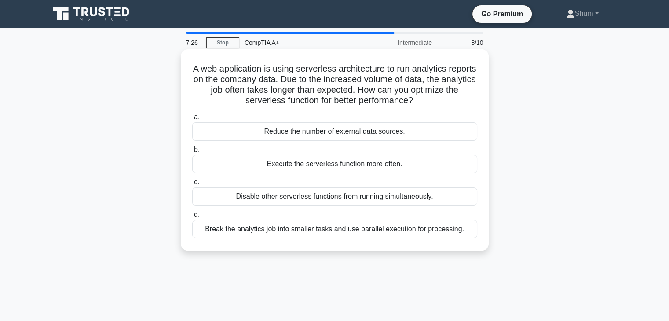
click at [360, 188] on div "Disable other serverless functions from running simultaneously." at bounding box center [334, 196] width 285 height 18
click at [192, 185] on input "c. Disable other serverless functions from running simultaneously." at bounding box center [192, 183] width 0 height 6
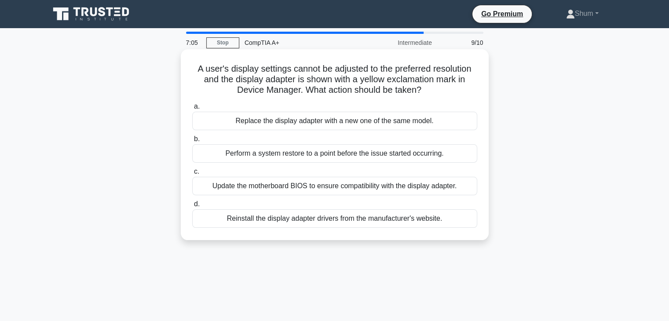
click at [314, 224] on div "Reinstall the display adapter drivers from the manufacturer's website." at bounding box center [334, 218] width 285 height 18
click at [192, 207] on input "d. Reinstall the display adapter drivers from the manufacturer's website." at bounding box center [192, 205] width 0 height 6
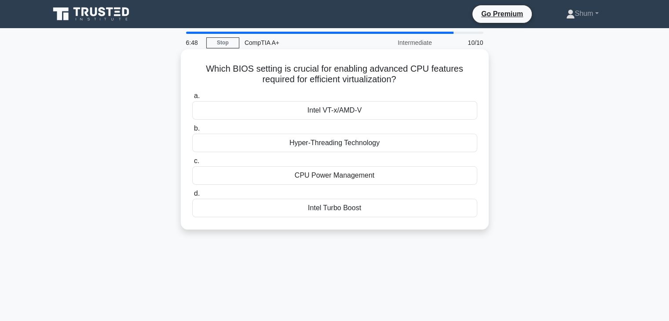
click at [324, 180] on div "CPU Power Management" at bounding box center [334, 175] width 285 height 18
click at [192, 164] on input "c. CPU Power Management" at bounding box center [192, 161] width 0 height 6
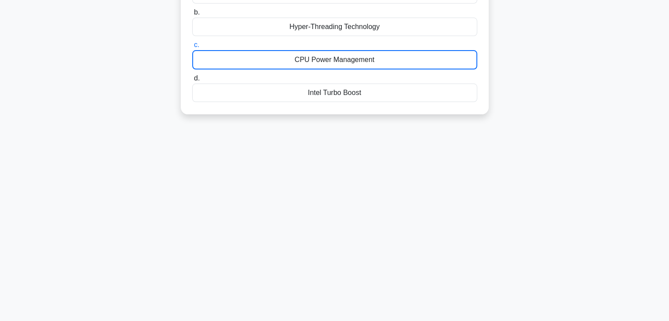
scroll to position [151, 0]
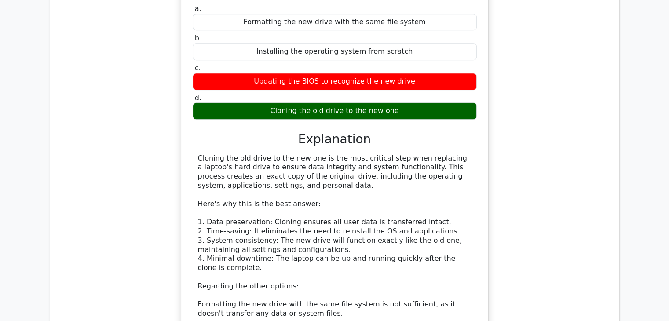
scroll to position [737, 0]
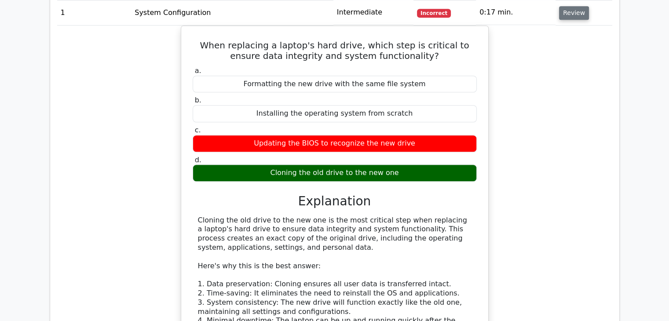
click at [570, 11] on button "Review" at bounding box center [574, 13] width 30 height 14
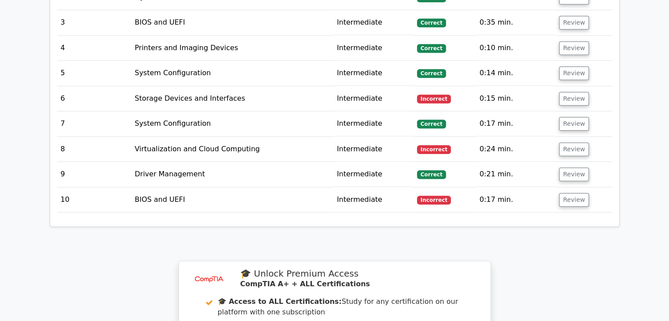
scroll to position [702, 0]
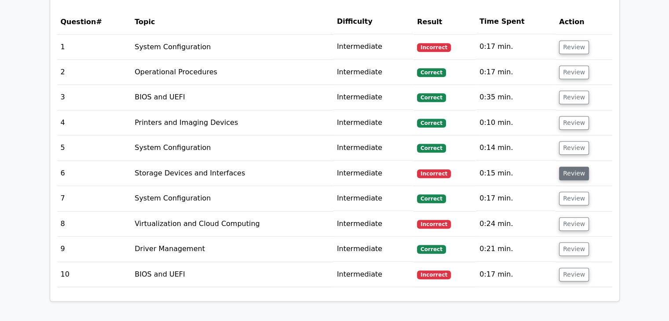
click at [577, 176] on button "Review" at bounding box center [574, 174] width 30 height 14
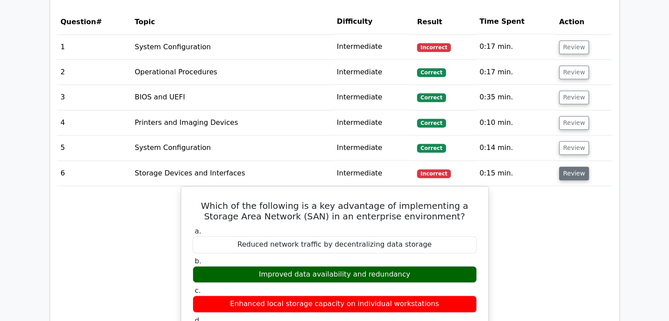
click at [577, 176] on button "Review" at bounding box center [574, 174] width 30 height 14
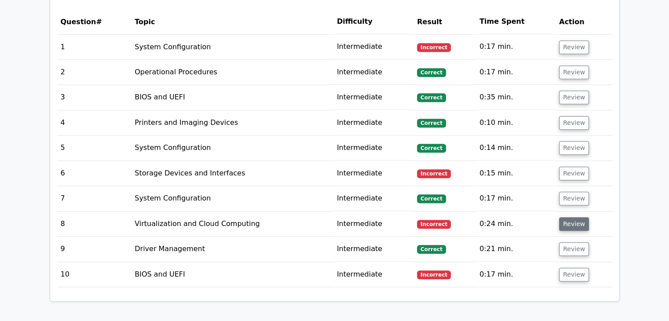
click at [564, 222] on button "Review" at bounding box center [574, 224] width 30 height 14
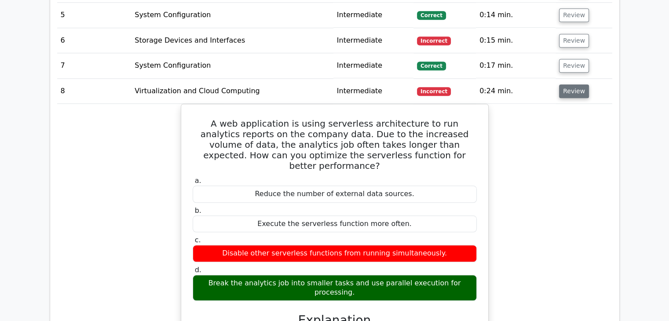
scroll to position [834, 0]
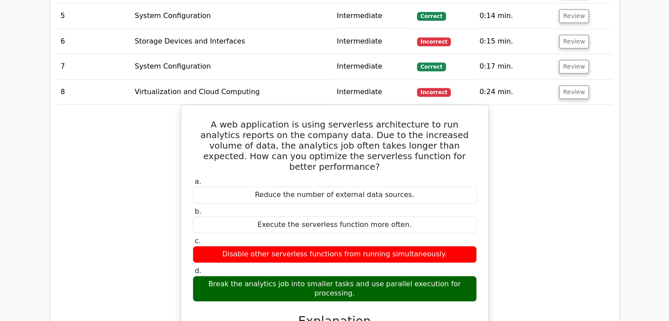
click at [570, 99] on td "Review" at bounding box center [584, 92] width 56 height 25
click at [570, 96] on button "Review" at bounding box center [574, 92] width 30 height 14
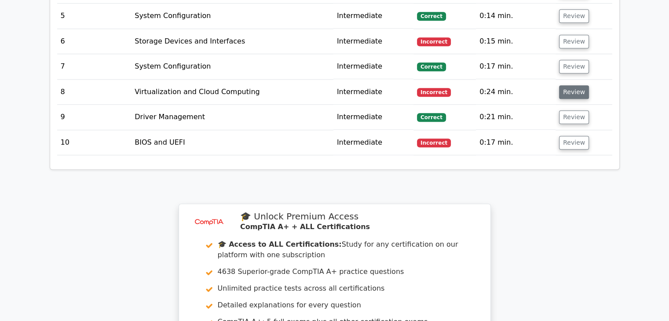
scroll to position [872, 0]
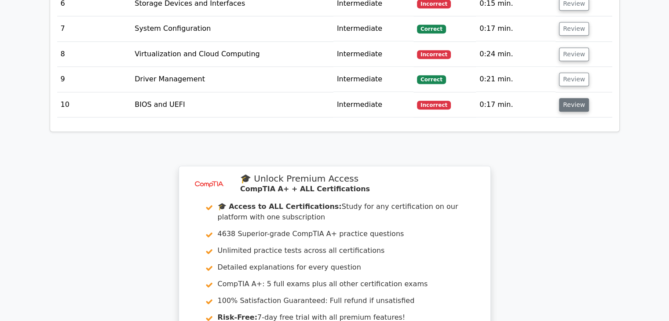
click at [572, 98] on button "Review" at bounding box center [574, 105] width 30 height 14
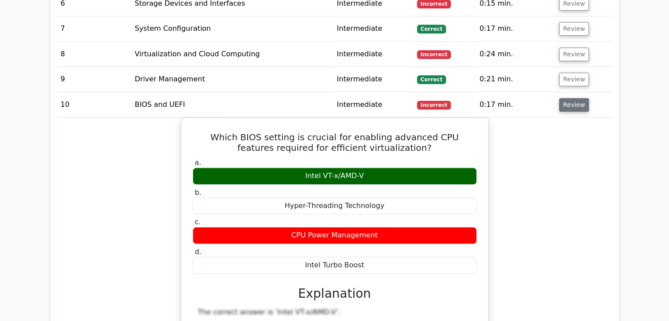
click at [572, 98] on button "Review" at bounding box center [574, 105] width 30 height 14
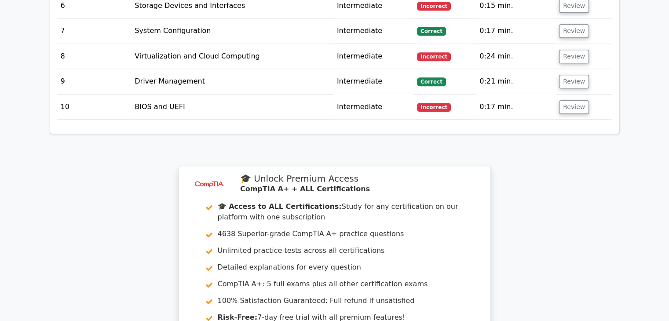
scroll to position [1096, 0]
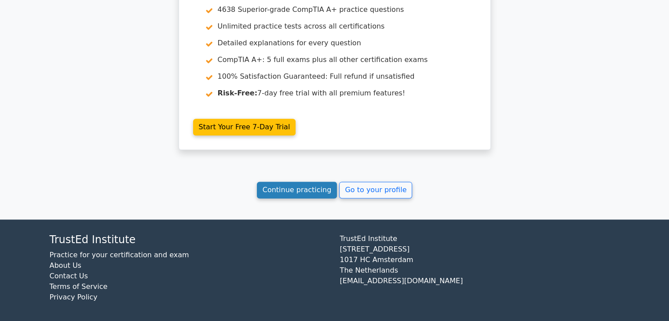
click at [308, 182] on link "Continue practicing" at bounding box center [297, 190] width 81 height 17
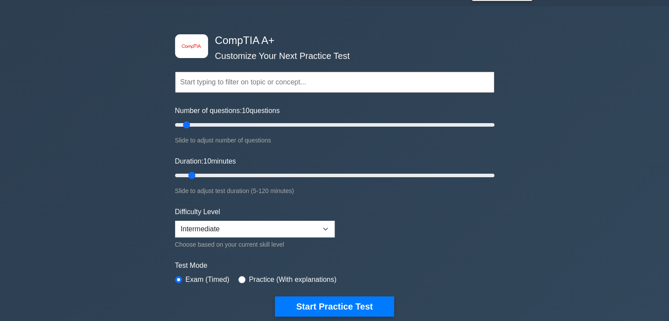
scroll to position [23, 0]
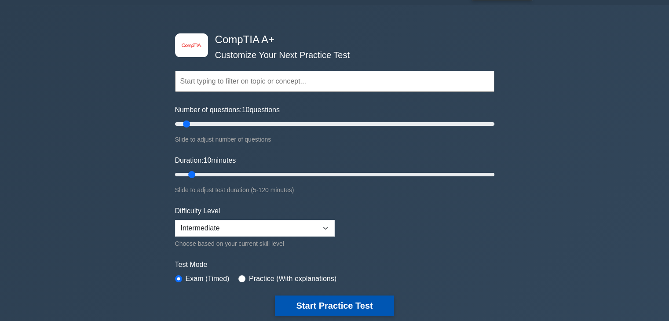
click at [329, 298] on button "Start Practice Test" at bounding box center [334, 306] width 119 height 20
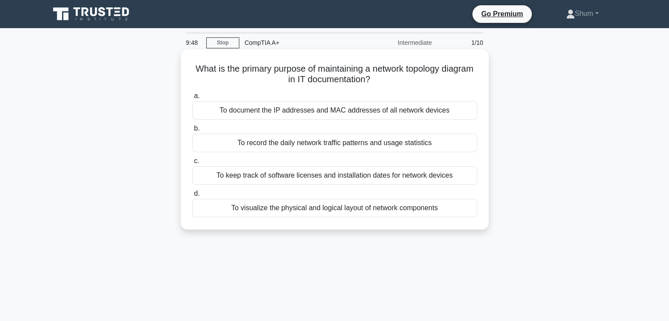
click at [356, 215] on div "To visualize the physical and logical layout of network components" at bounding box center [334, 208] width 285 height 18
click at [192, 197] on input "d. To visualize the physical and logical layout of network components" at bounding box center [192, 194] width 0 height 6
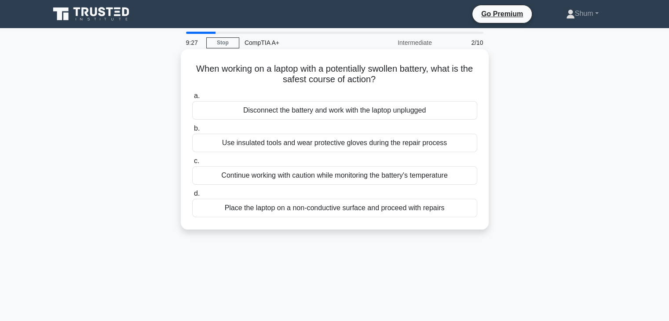
click at [456, 113] on div "Disconnect the battery and work with the laptop unplugged" at bounding box center [334, 110] width 285 height 18
click at [192, 99] on input "a. Disconnect the battery and work with the laptop unplugged" at bounding box center [192, 96] width 0 height 6
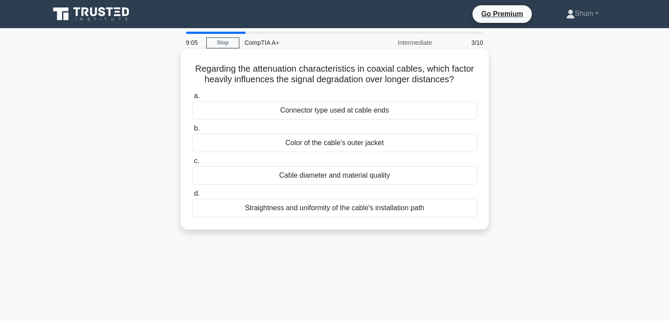
click at [411, 176] on div "Cable diameter and material quality" at bounding box center [334, 175] width 285 height 18
click at [192, 164] on input "c. Cable diameter and material quality" at bounding box center [192, 161] width 0 height 6
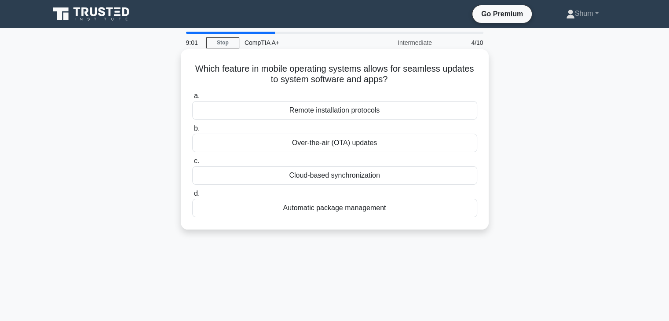
click at [337, 139] on div "Over-the-air (OTA) updates" at bounding box center [334, 143] width 285 height 18
click at [192, 132] on input "b. Over-the-air (OTA) updates" at bounding box center [192, 129] width 0 height 6
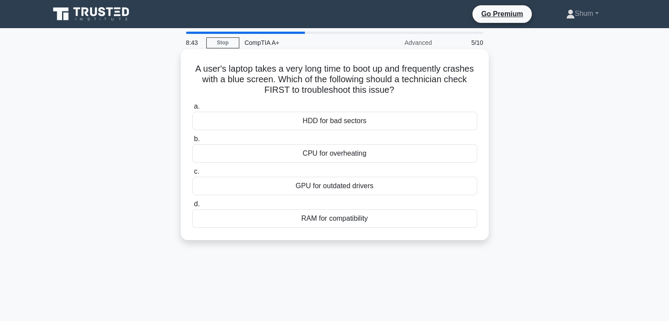
click at [352, 124] on div "HDD for bad sectors" at bounding box center [334, 121] width 285 height 18
click at [192, 110] on input "a. HDD for bad sectors" at bounding box center [192, 107] width 0 height 6
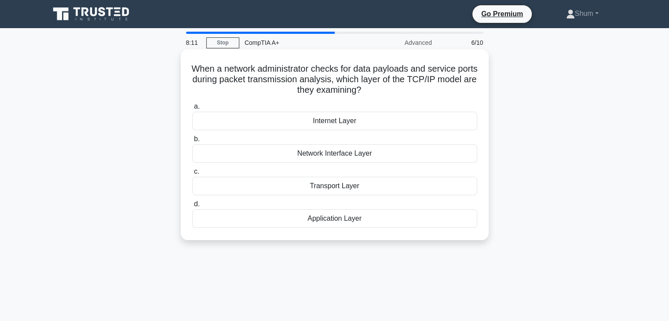
click at [365, 127] on div "Internet Layer" at bounding box center [334, 121] width 285 height 18
click at [192, 110] on input "a. Internet Layer" at bounding box center [192, 107] width 0 height 6
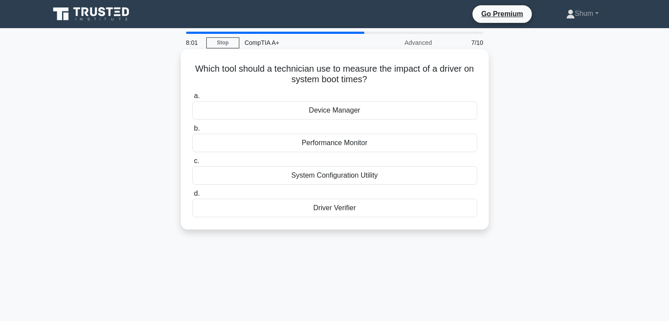
click at [360, 147] on div "Performance Monitor" at bounding box center [334, 143] width 285 height 18
click at [192, 132] on input "b. Performance Monitor" at bounding box center [192, 129] width 0 height 6
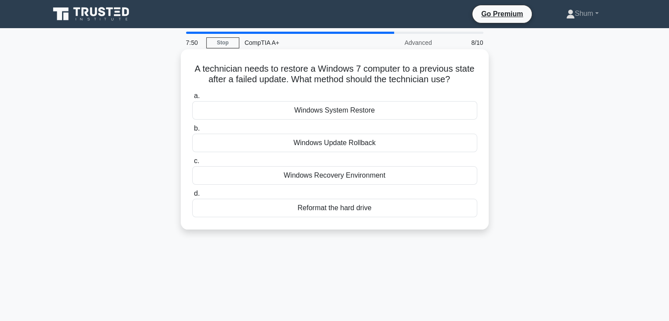
click at [354, 117] on div "Windows System Restore" at bounding box center [334, 110] width 285 height 18
click at [192, 99] on input "a. Windows System Restore" at bounding box center [192, 96] width 0 height 6
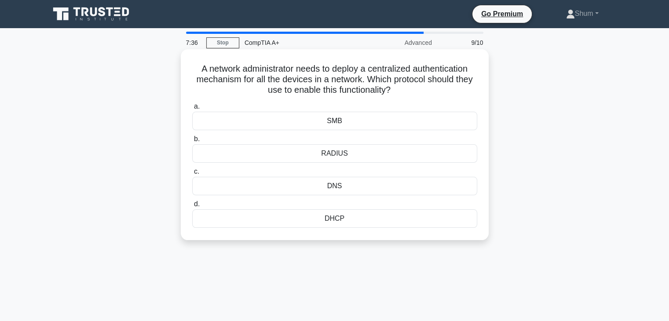
click at [338, 90] on h5 "A network administrator needs to deploy a centralized authentication mechanism …" at bounding box center [334, 79] width 287 height 33
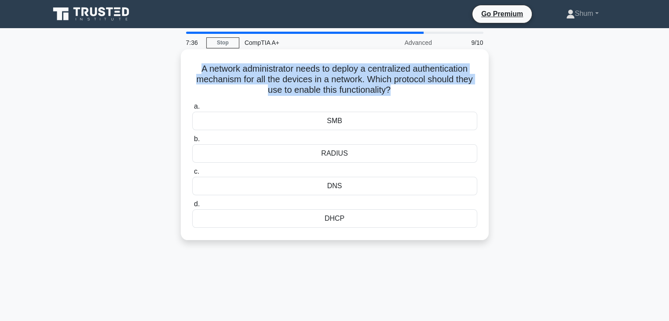
click at [338, 90] on h5 "A network administrator needs to deploy a centralized authentication mechanism …" at bounding box center [334, 79] width 287 height 33
copy div "A network administrator needs to deploy a centralized authentication mechanism …"
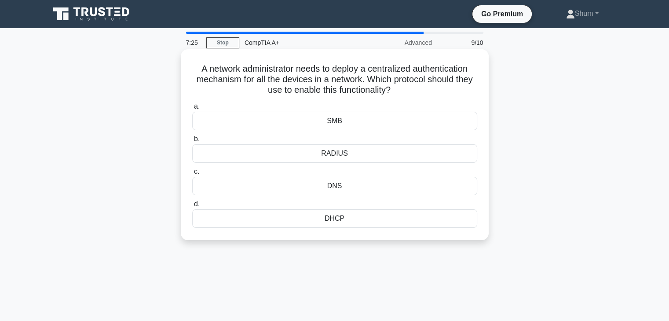
click at [347, 165] on div "a. SMB b. RADIUS" at bounding box center [335, 164] width 296 height 130
click at [347, 161] on div "RADIUS" at bounding box center [334, 153] width 285 height 18
click at [192, 142] on input "b. RADIUS" at bounding box center [192, 139] width 0 height 6
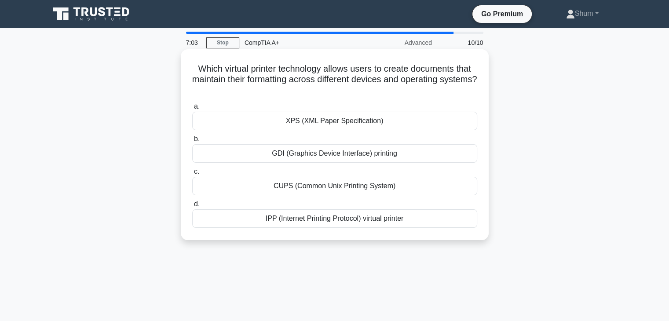
click at [402, 223] on div "IPP (Internet Printing Protocol) virtual printer" at bounding box center [334, 218] width 285 height 18
click at [192, 207] on input "d. IPP (Internet Printing Protocol) virtual printer" at bounding box center [192, 205] width 0 height 6
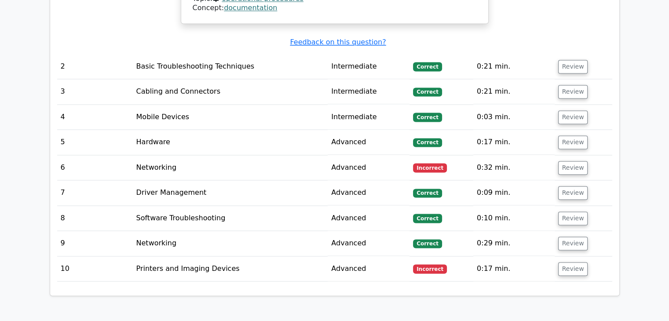
scroll to position [1263, 0]
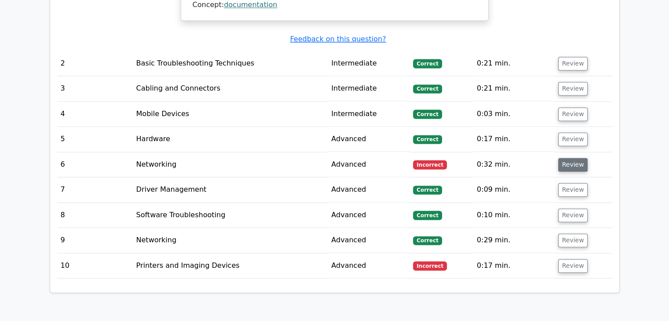
click at [564, 158] on button "Review" at bounding box center [573, 165] width 30 height 14
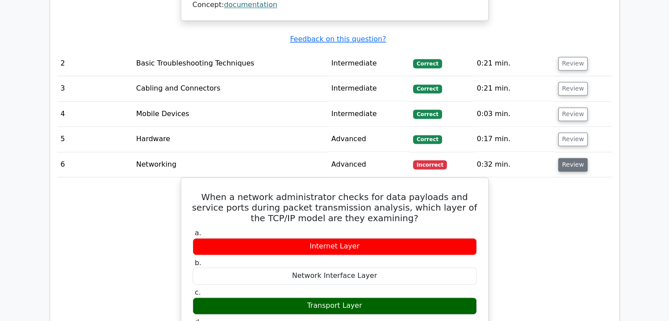
click at [564, 158] on button "Review" at bounding box center [573, 165] width 30 height 14
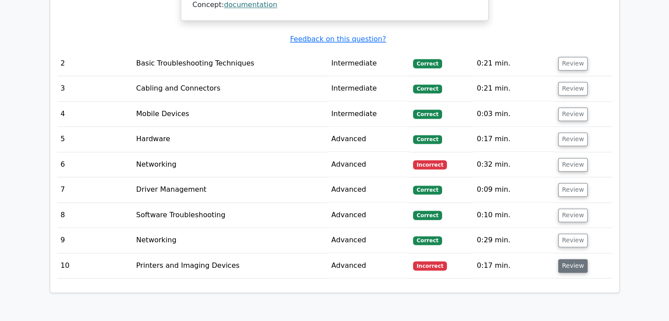
click at [575, 259] on button "Review" at bounding box center [573, 266] width 30 height 14
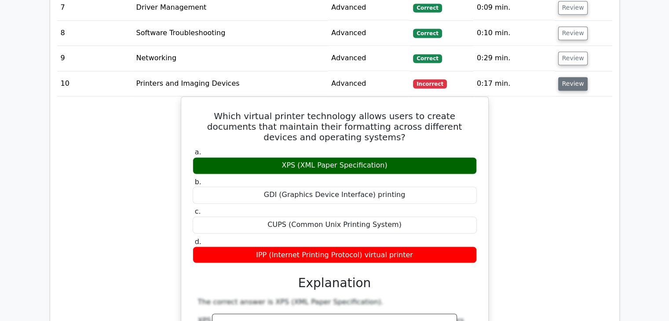
scroll to position [1444, 0]
